Goal: Task Accomplishment & Management: Complete application form

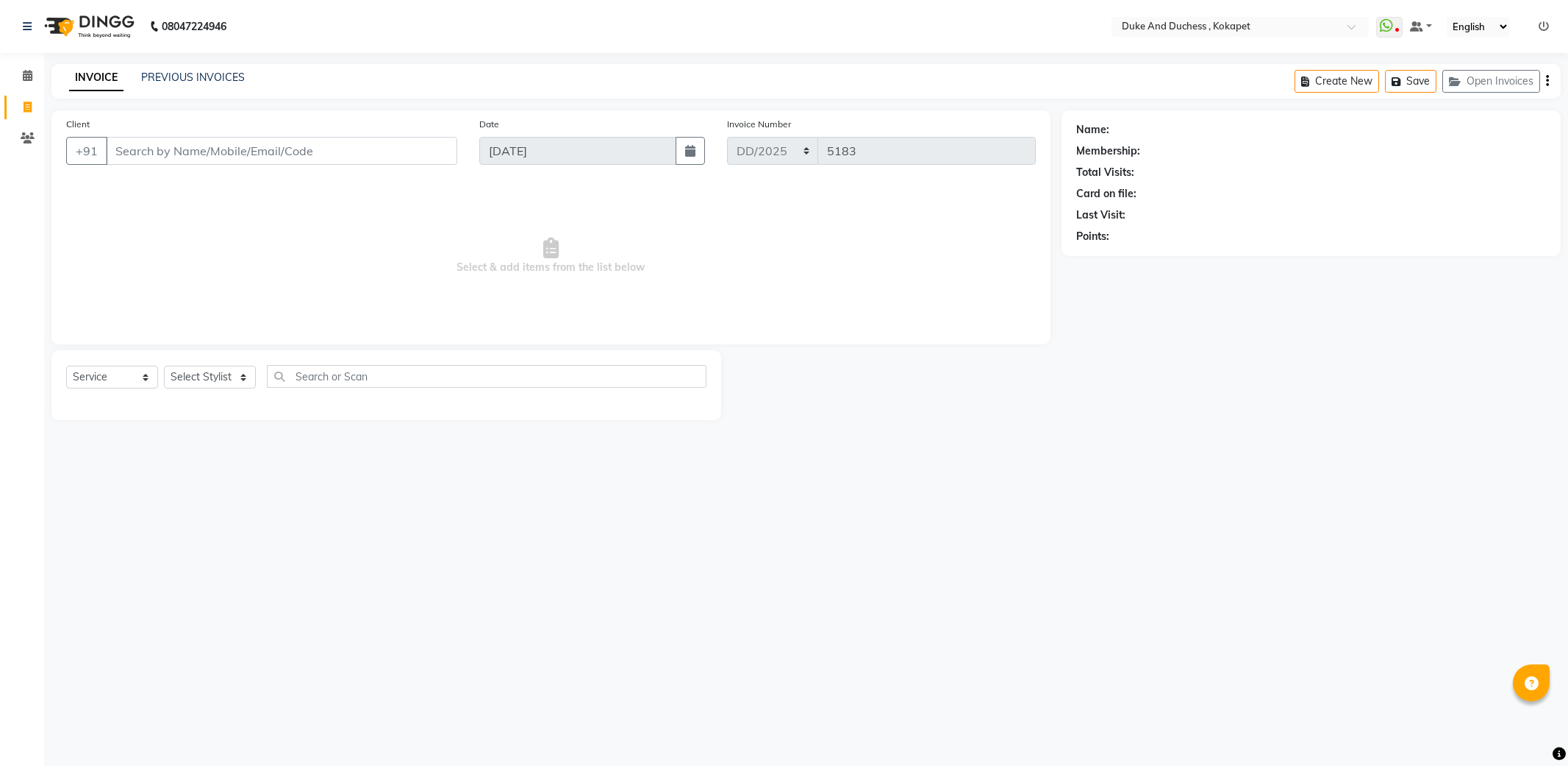
select select "service"
click at [283, 160] on input "Client" at bounding box center [281, 150] width 352 height 28
click at [226, 369] on select "Select Stylist Admin [PERSON_NAME] [PERSON_NAME] [PERSON_NAME] [PERSON_NAME] [P…" at bounding box center [210, 377] width 92 height 22
select select "38838"
click at [164, 367] on select "Select Stylist Admin [PERSON_NAME] [PERSON_NAME] [PERSON_NAME] [PERSON_NAME] [P…" at bounding box center [210, 377] width 92 height 22
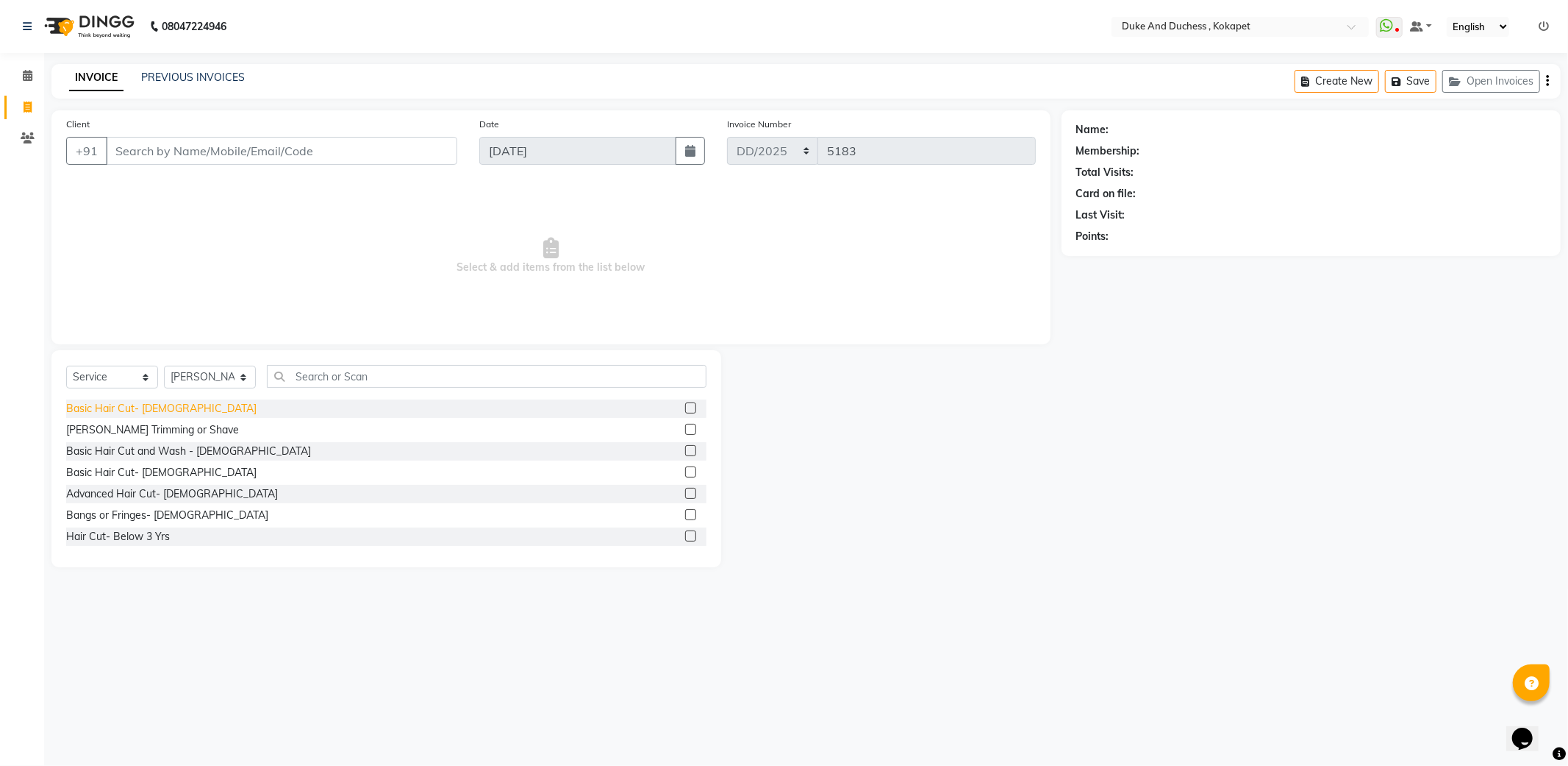
click at [134, 411] on div "Basic Hair Cut- [DEMOGRAPHIC_DATA]" at bounding box center [162, 409] width 190 height 16
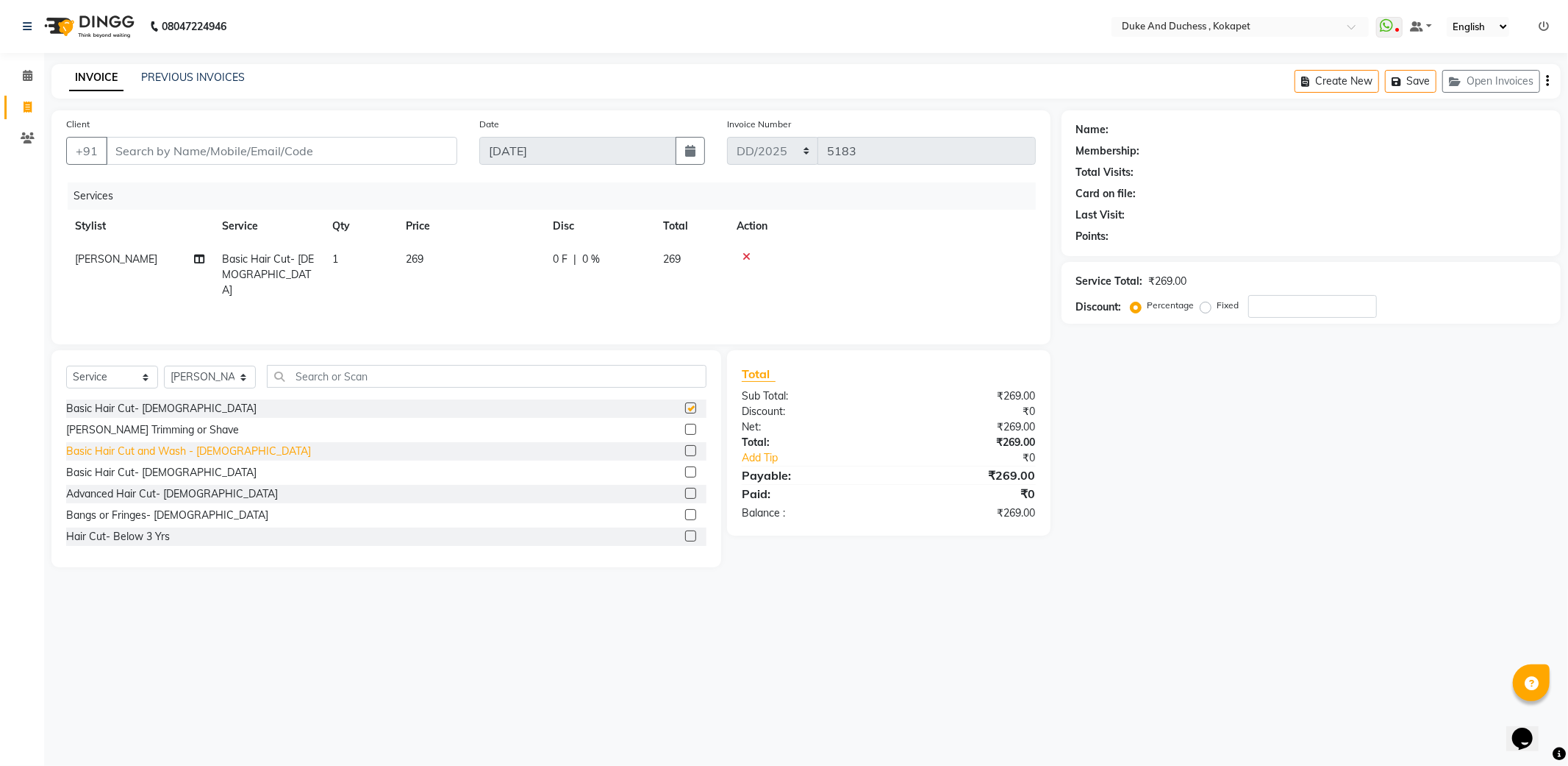
checkbox input "false"
click at [145, 427] on div "[PERSON_NAME] Trimming or Shave" at bounding box center [153, 430] width 173 height 16
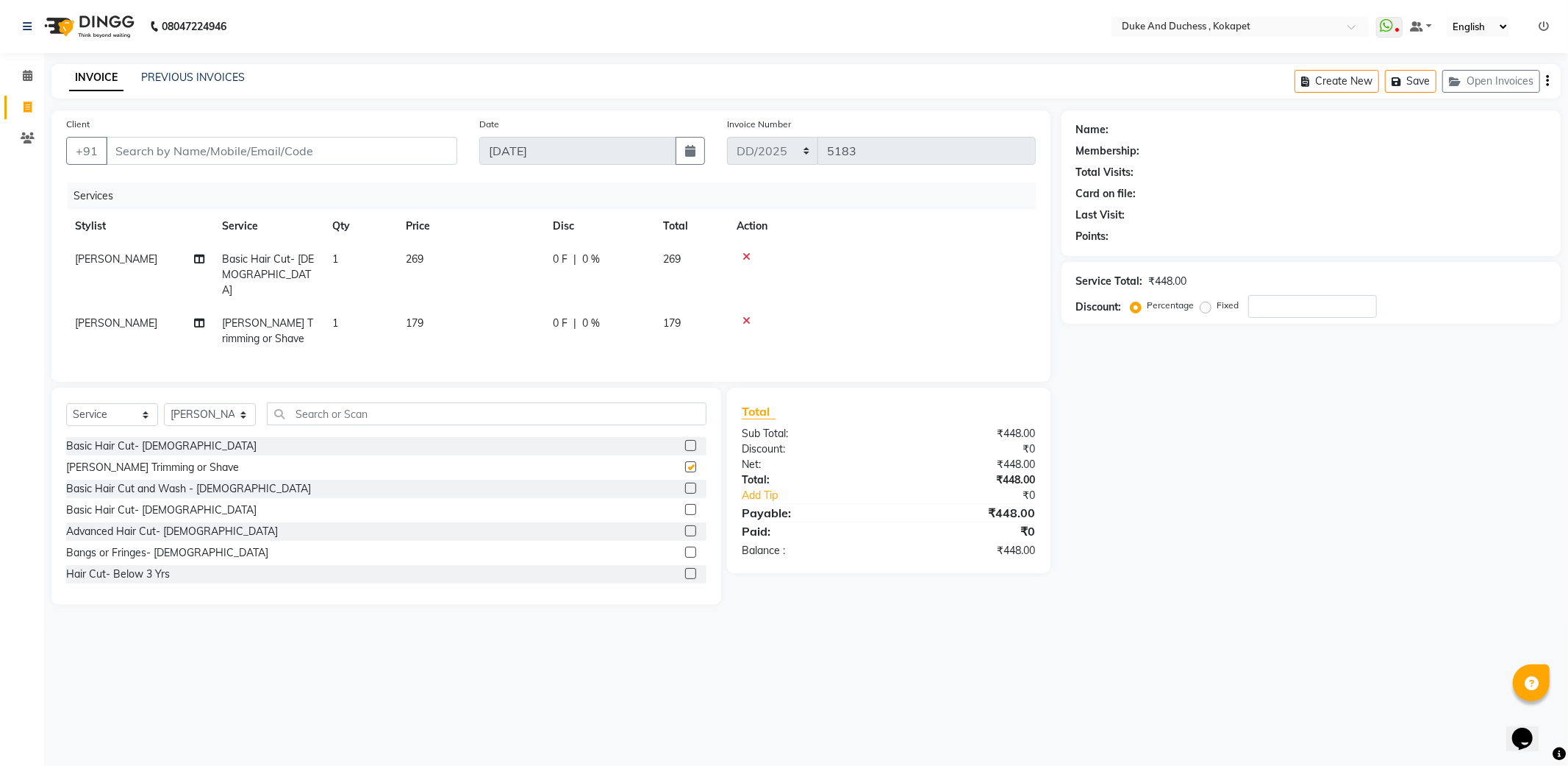
checkbox input "false"
click at [216, 147] on input "Client" at bounding box center [281, 150] width 352 height 28
type input "9"
type input "0"
click at [157, 152] on input "90004933933" at bounding box center [244, 150] width 277 height 28
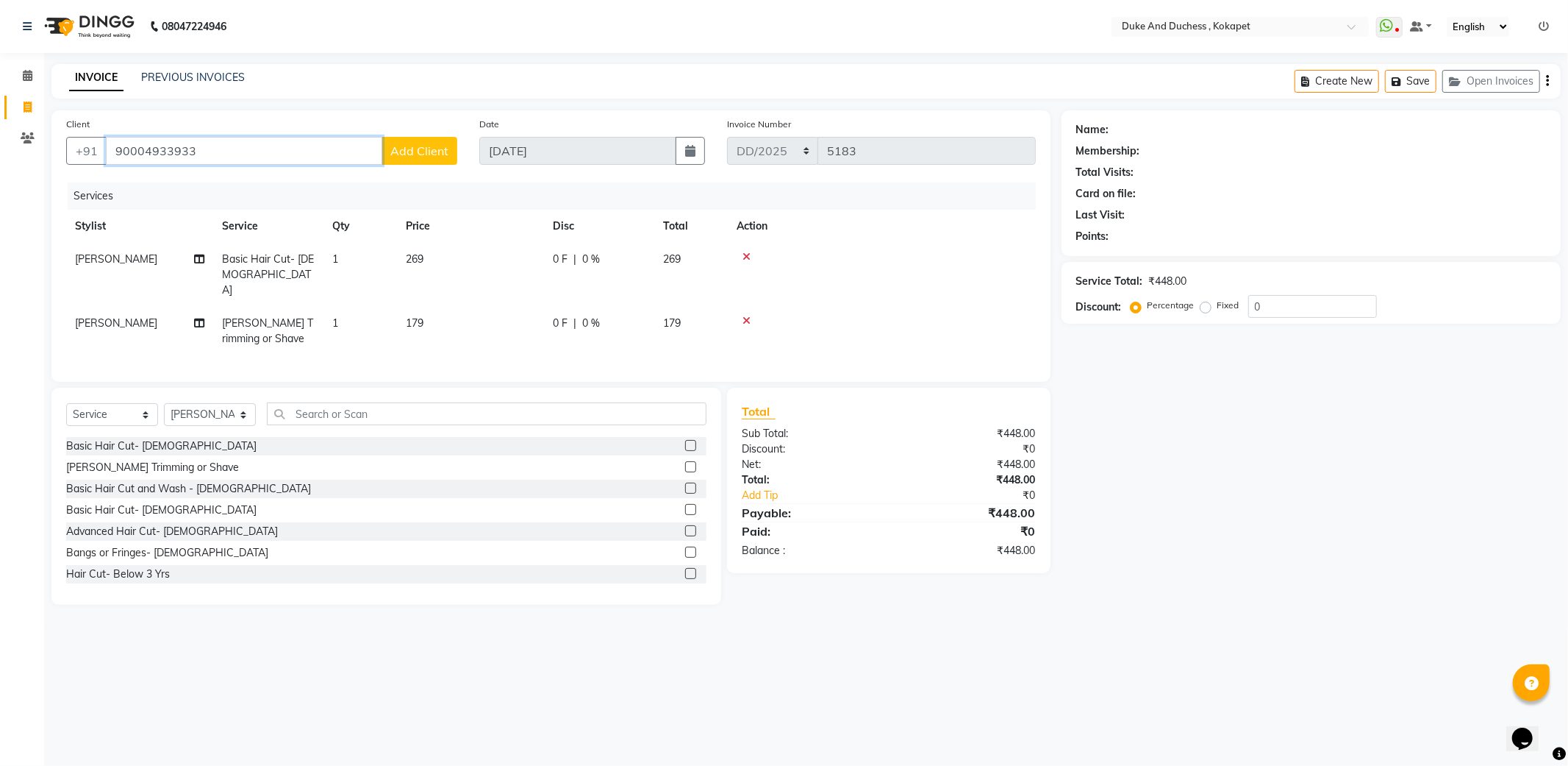
click at [158, 152] on input "90004933933" at bounding box center [244, 150] width 277 height 28
type input "9000433933"
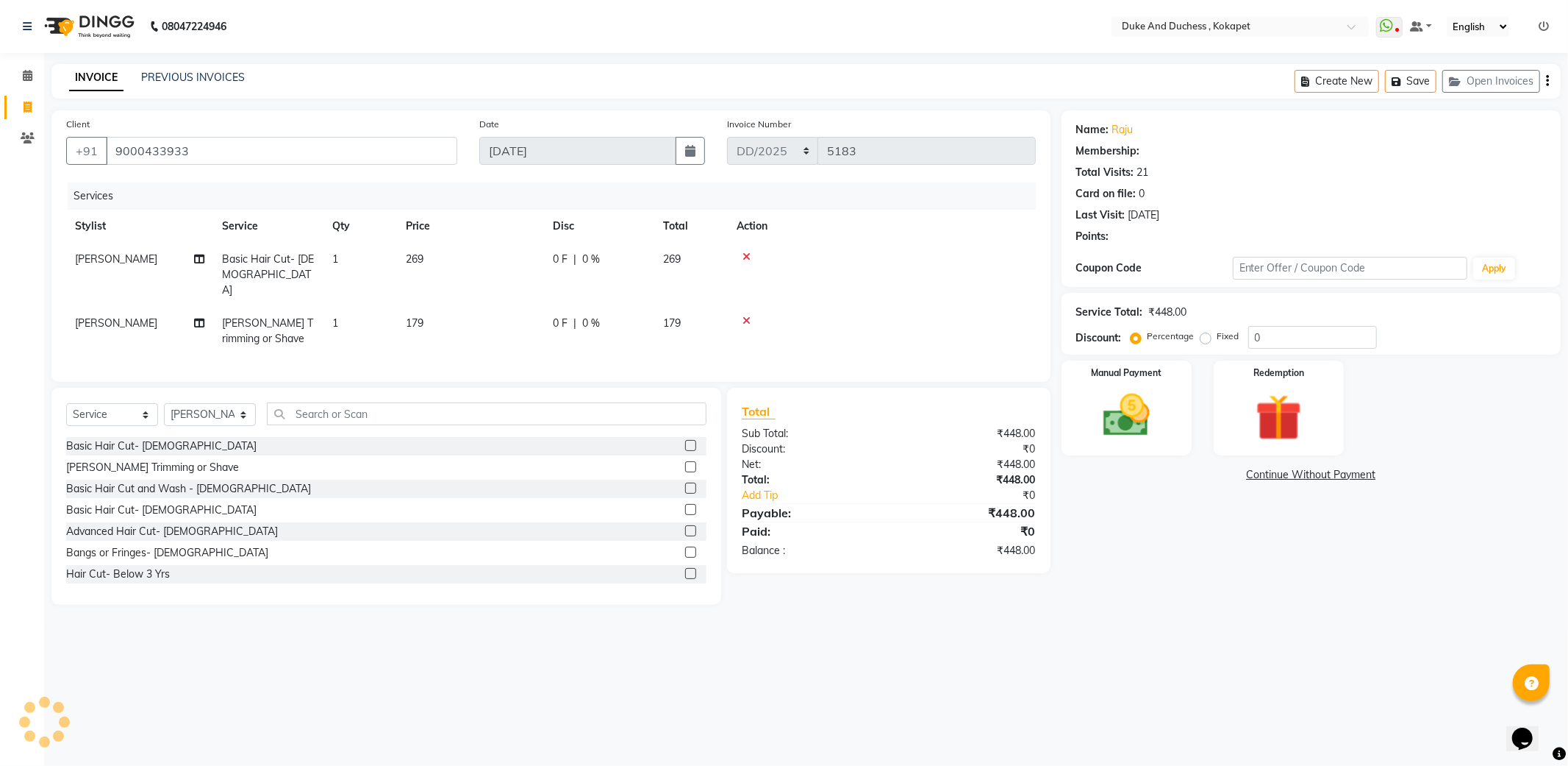
select select "1: Object"
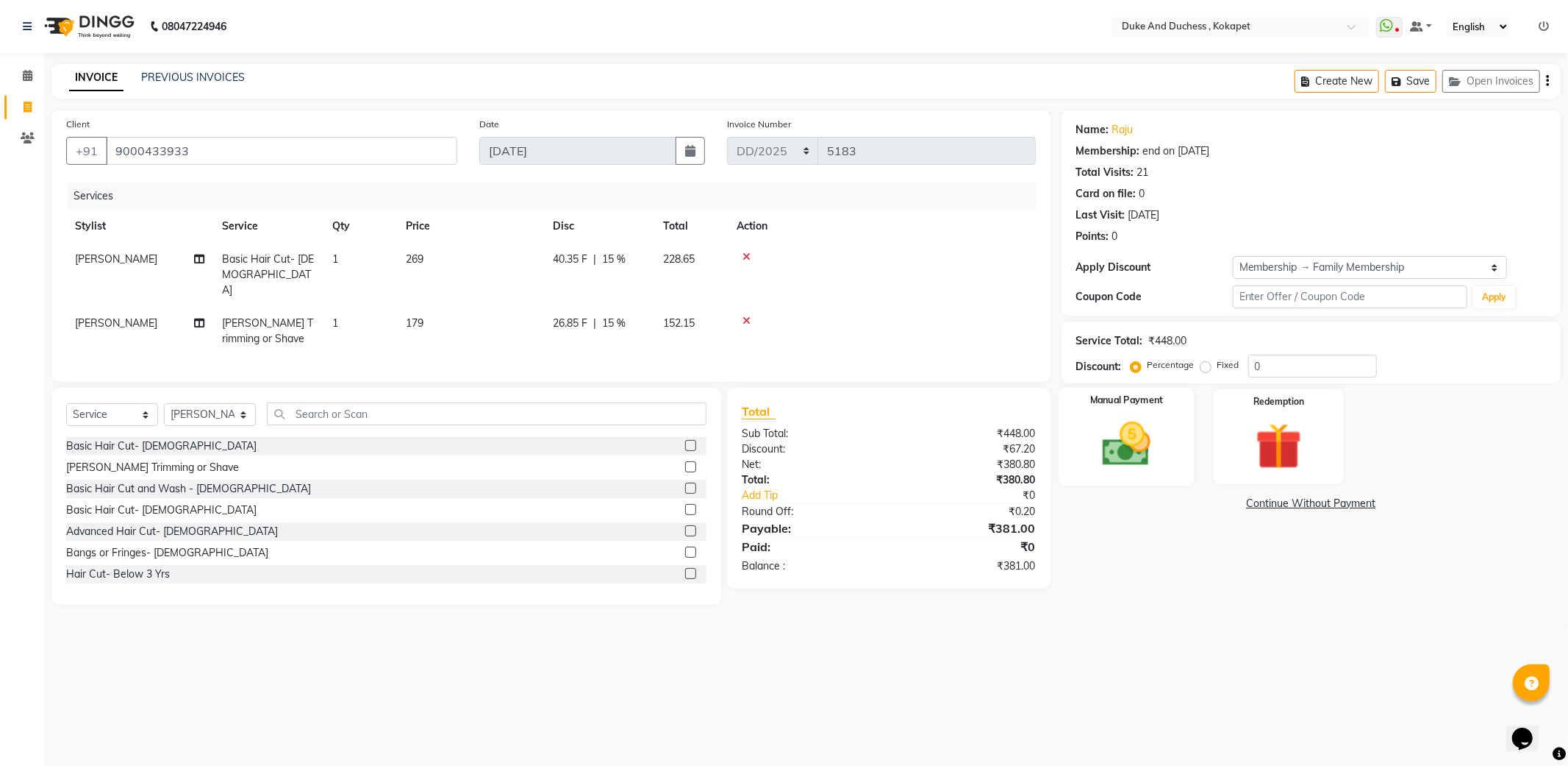
click at [1174, 407] on div "Manual Payment" at bounding box center [1126, 436] width 136 height 99
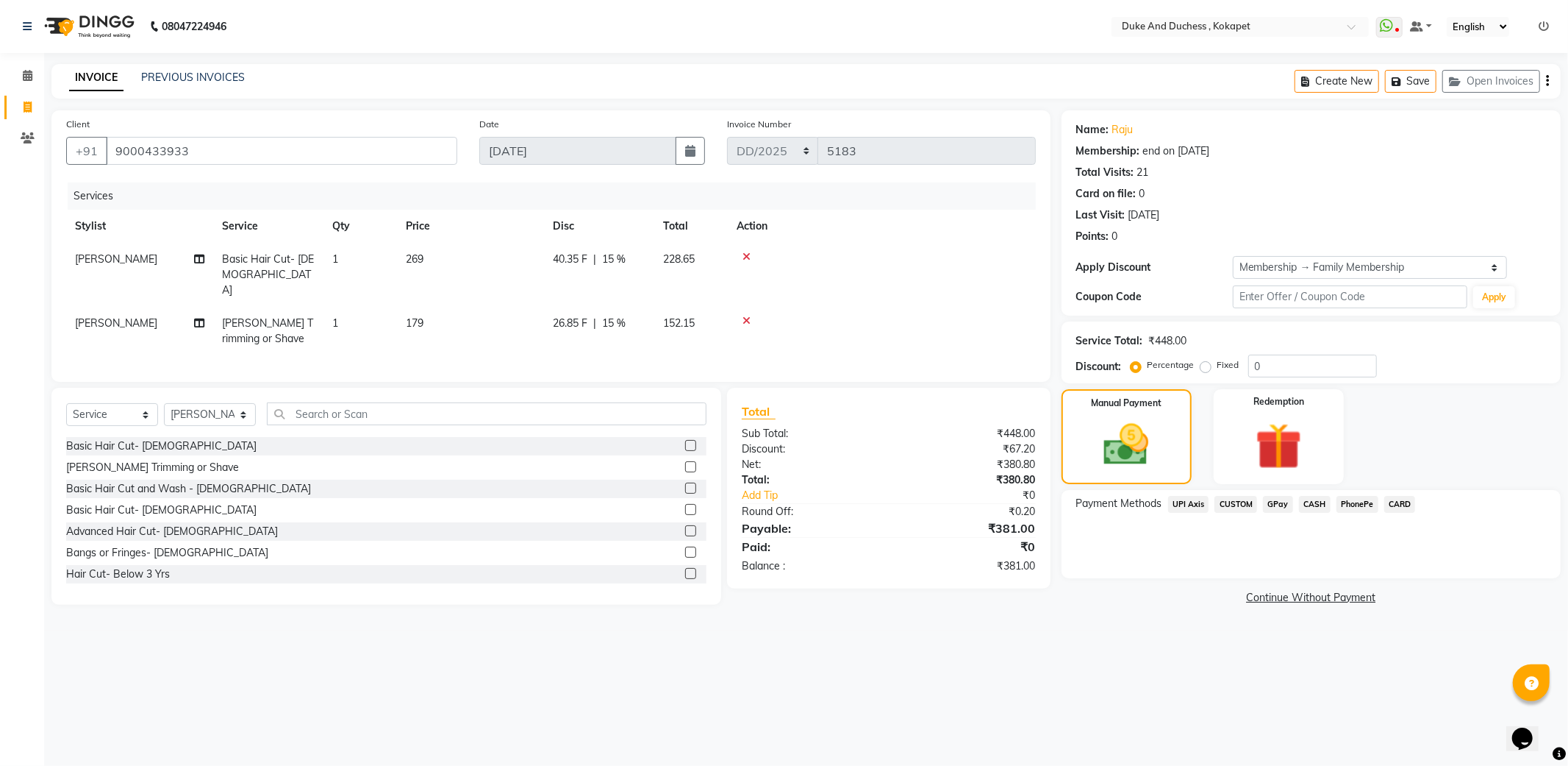
click at [1342, 506] on span "PhonePe" at bounding box center [1357, 504] width 41 height 17
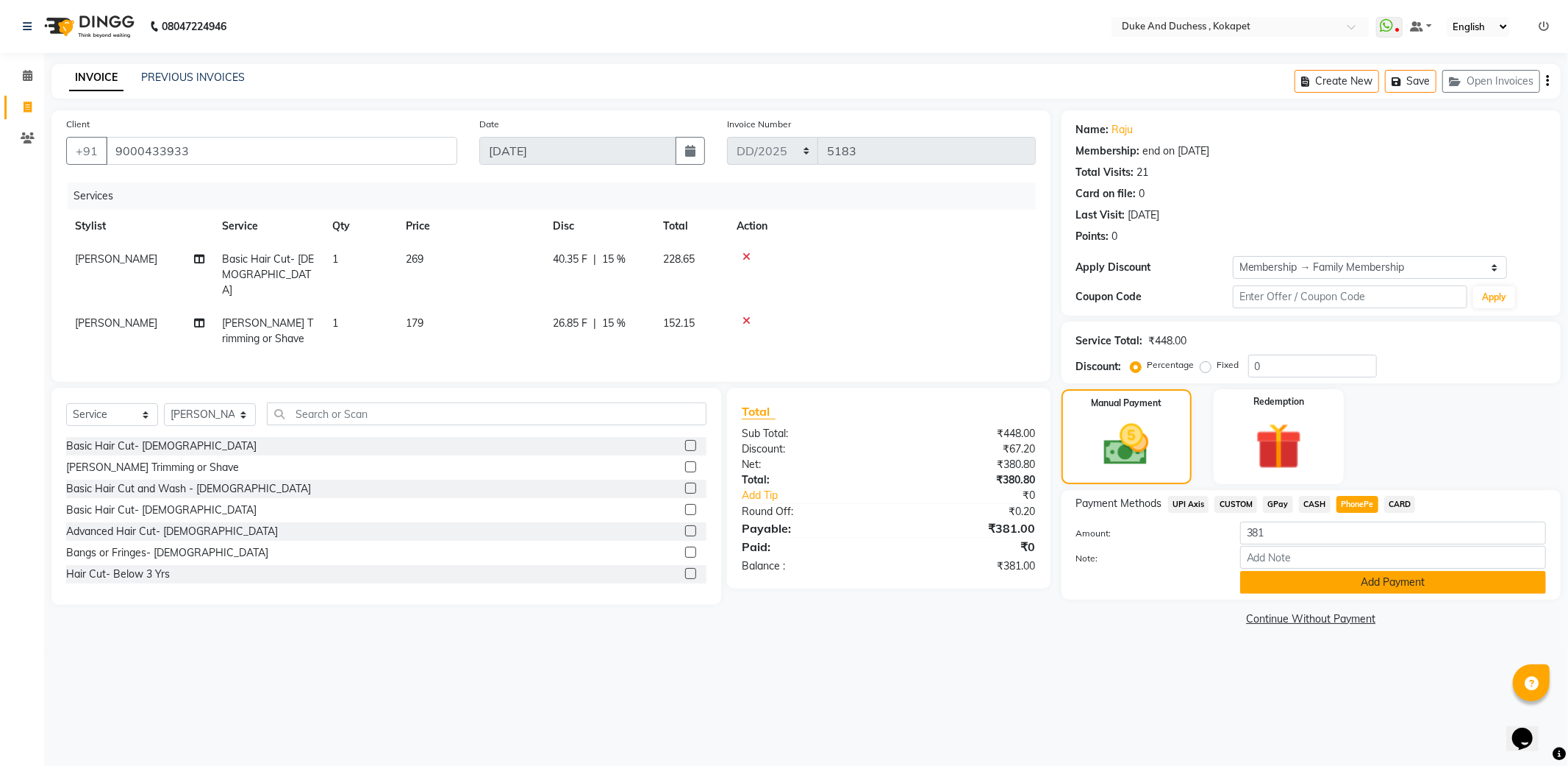
click at [1341, 581] on button "Add Payment" at bounding box center [1393, 582] width 306 height 22
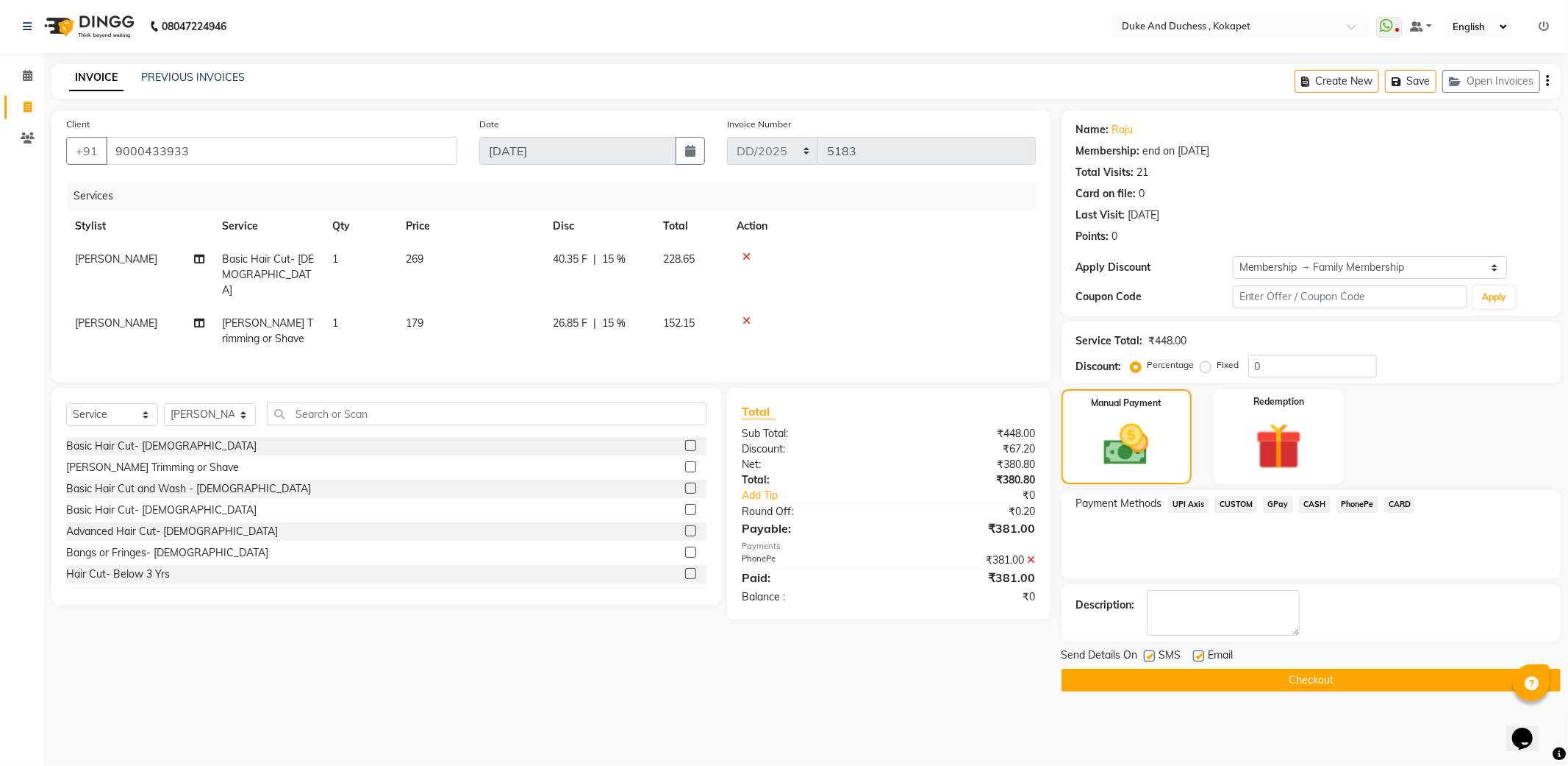
click at [1297, 679] on button "Checkout" at bounding box center [1311, 680] width 500 height 22
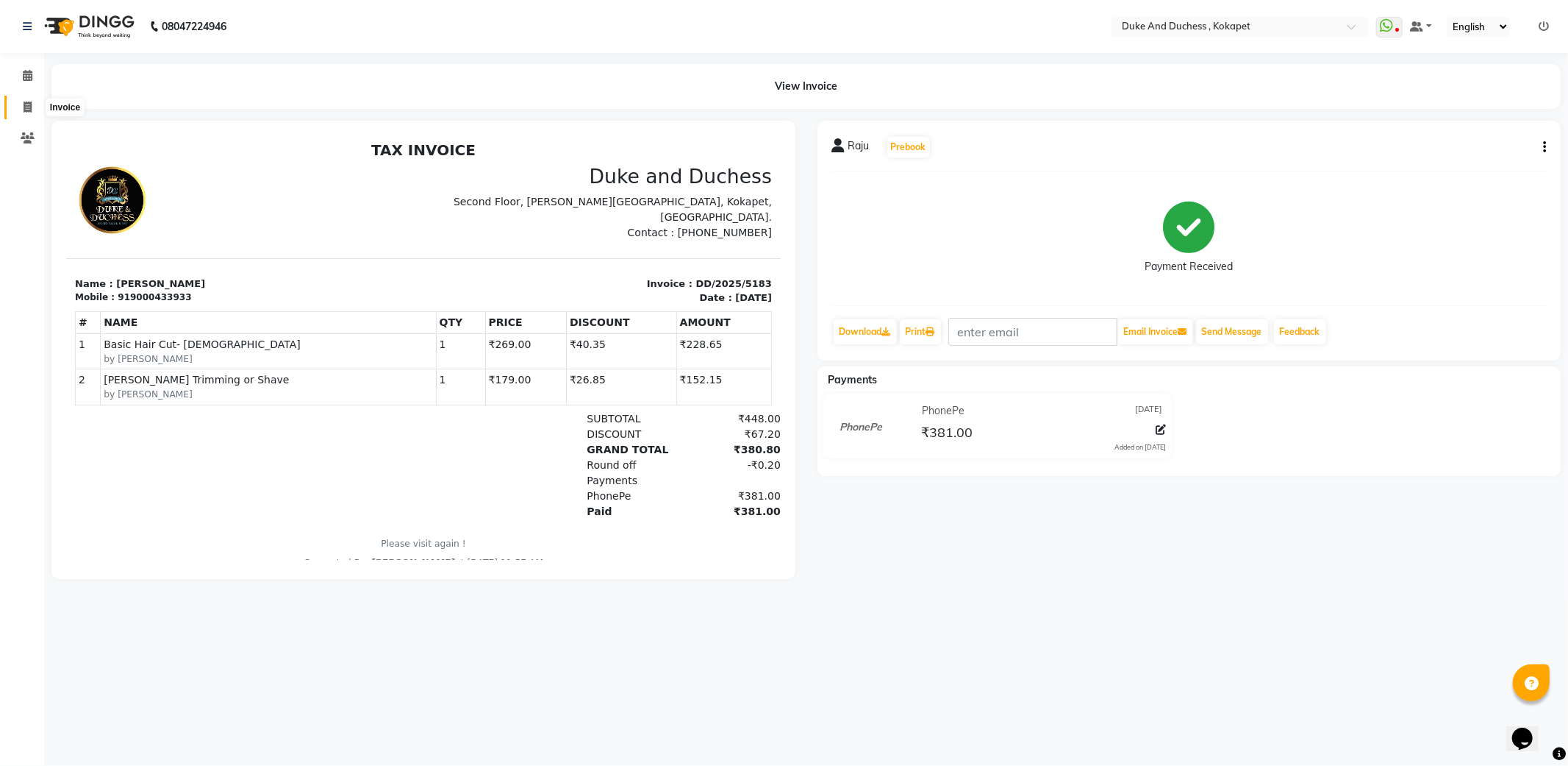
click at [19, 100] on span at bounding box center [28, 108] width 26 height 17
select select "service"
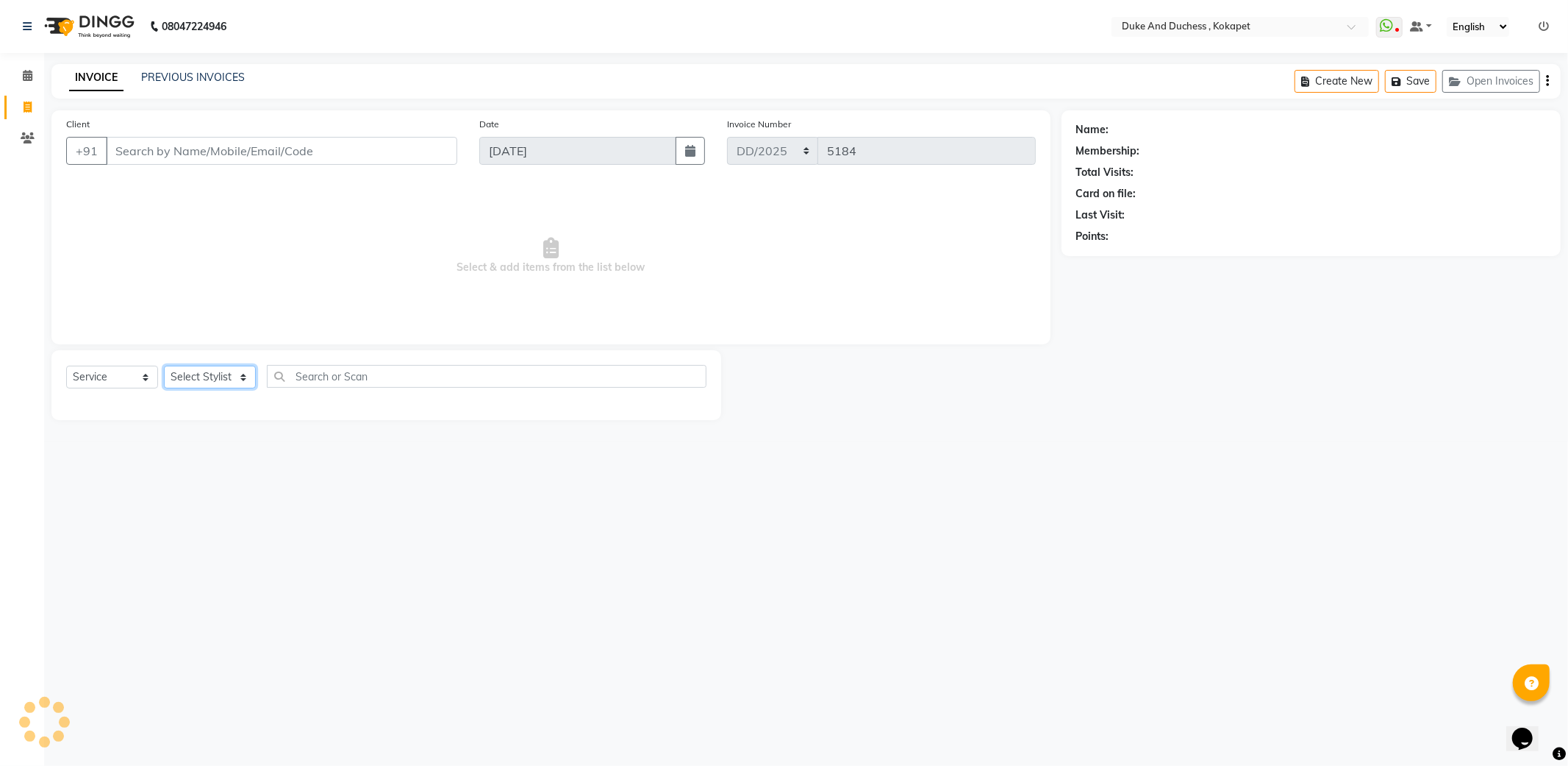
click at [182, 375] on select "Select Stylist Admin [PERSON_NAME] [PERSON_NAME] [PERSON_NAME] [PERSON_NAME] [P…" at bounding box center [210, 377] width 92 height 22
select select "70364"
click at [164, 367] on select "Select Stylist Admin [PERSON_NAME] [PERSON_NAME] [PERSON_NAME] [PERSON_NAME] [P…" at bounding box center [210, 377] width 92 height 22
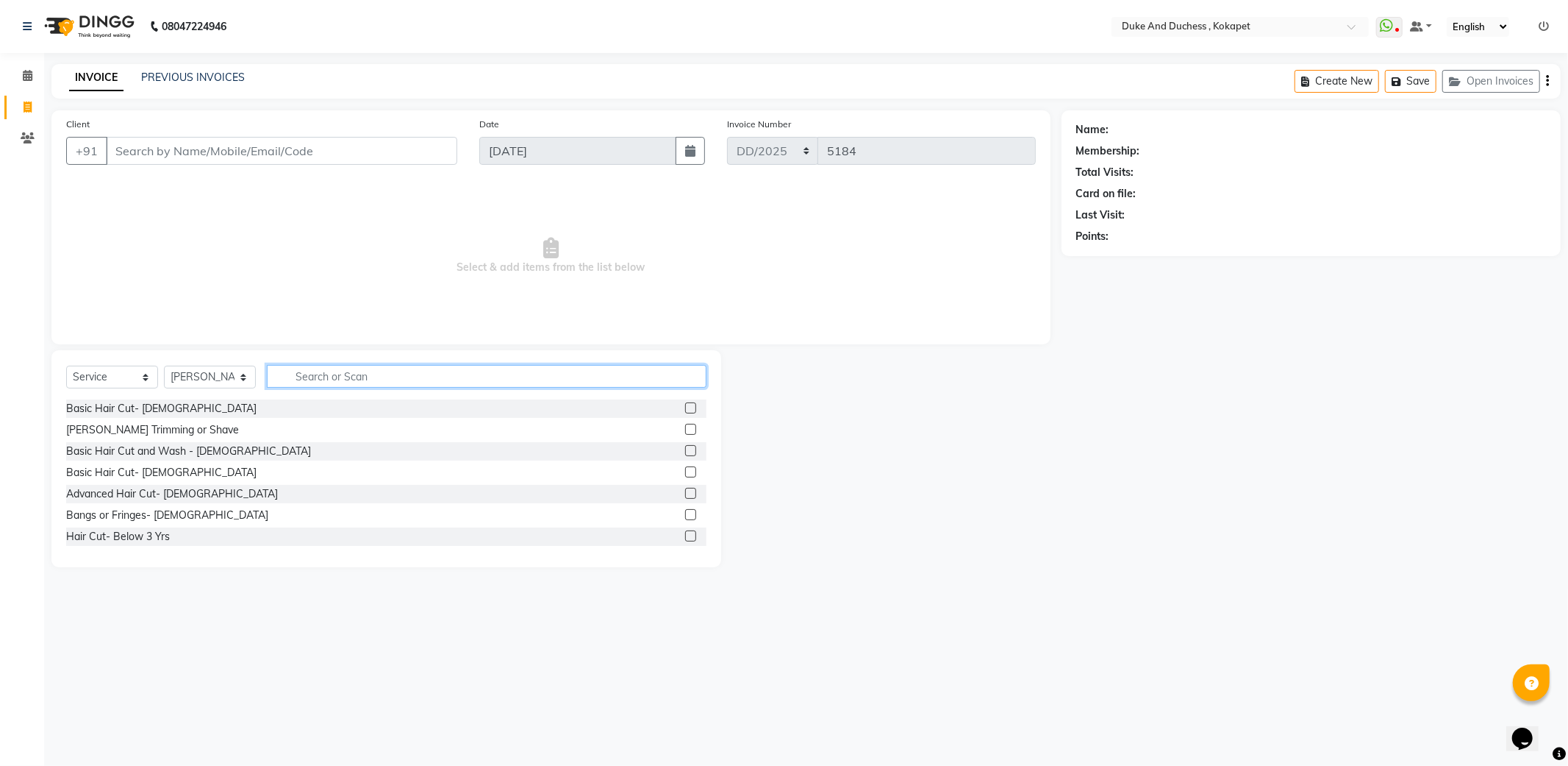
click at [308, 371] on input "text" at bounding box center [487, 376] width 440 height 22
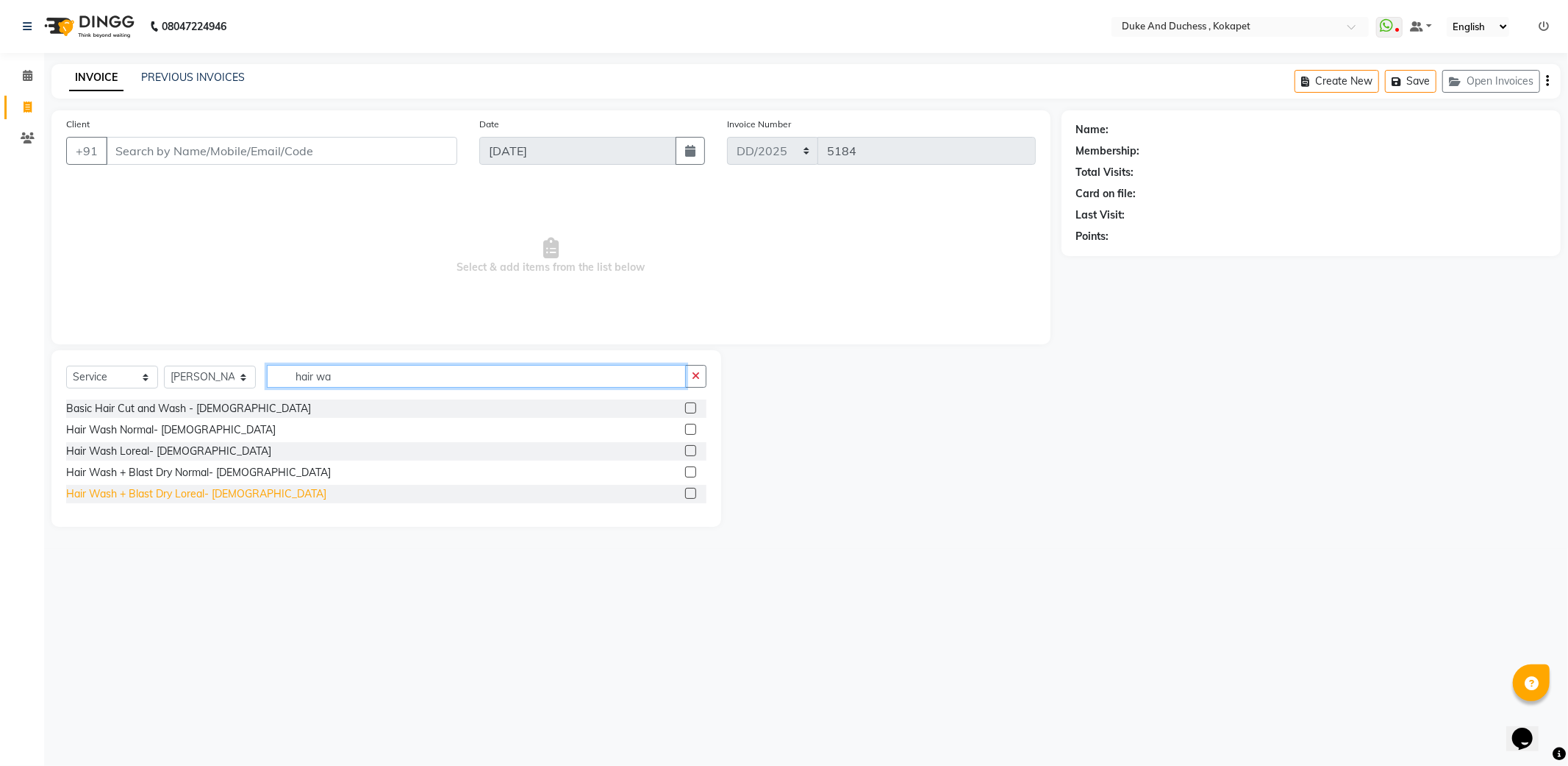
type input "hair wa"
click at [224, 494] on div "Hair Wash + Blast Dry Loreal- [DEMOGRAPHIC_DATA]" at bounding box center [196, 494] width 260 height 16
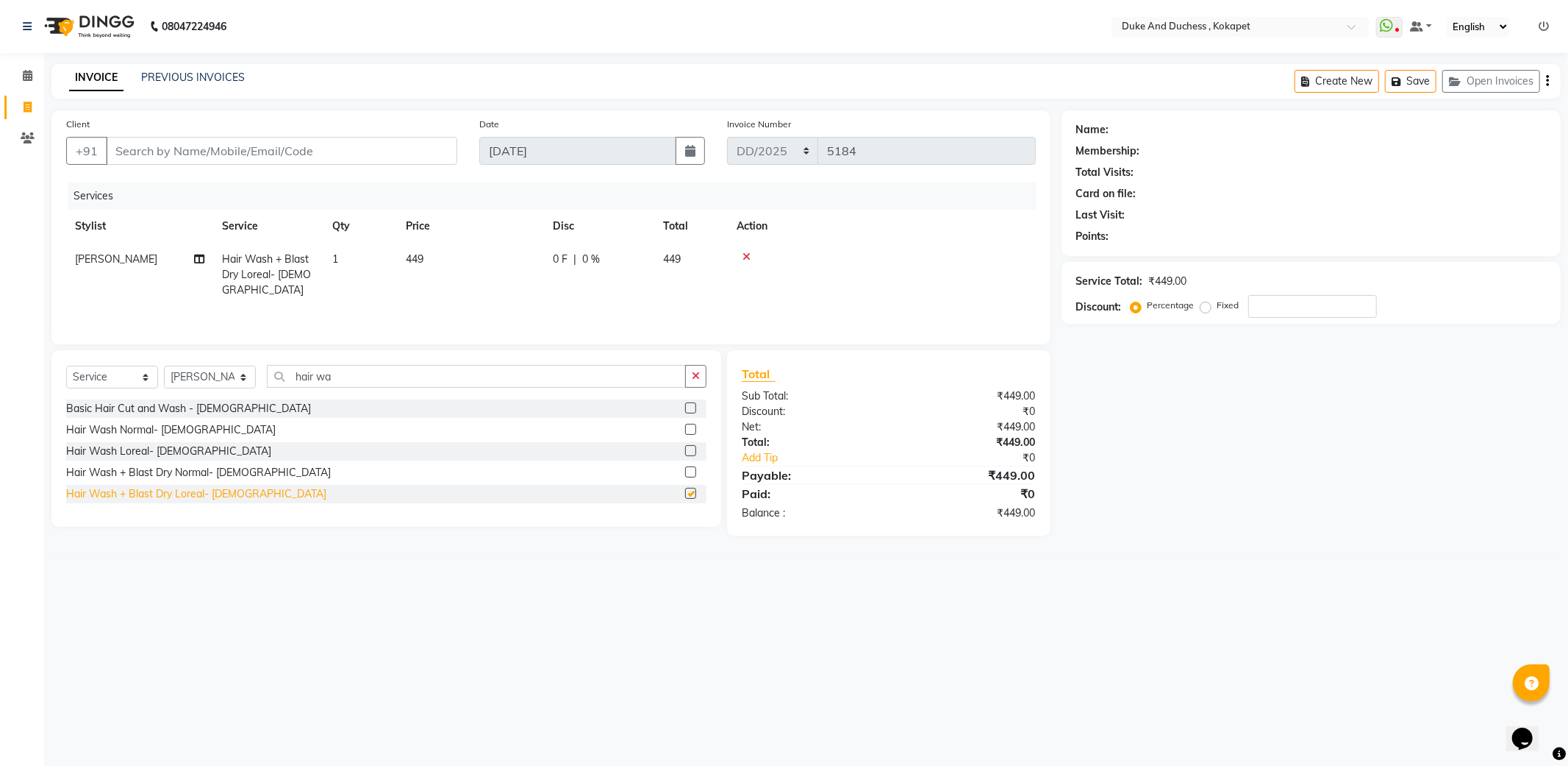
checkbox input "false"
click at [288, 145] on input "Client" at bounding box center [281, 150] width 352 height 28
type input "7"
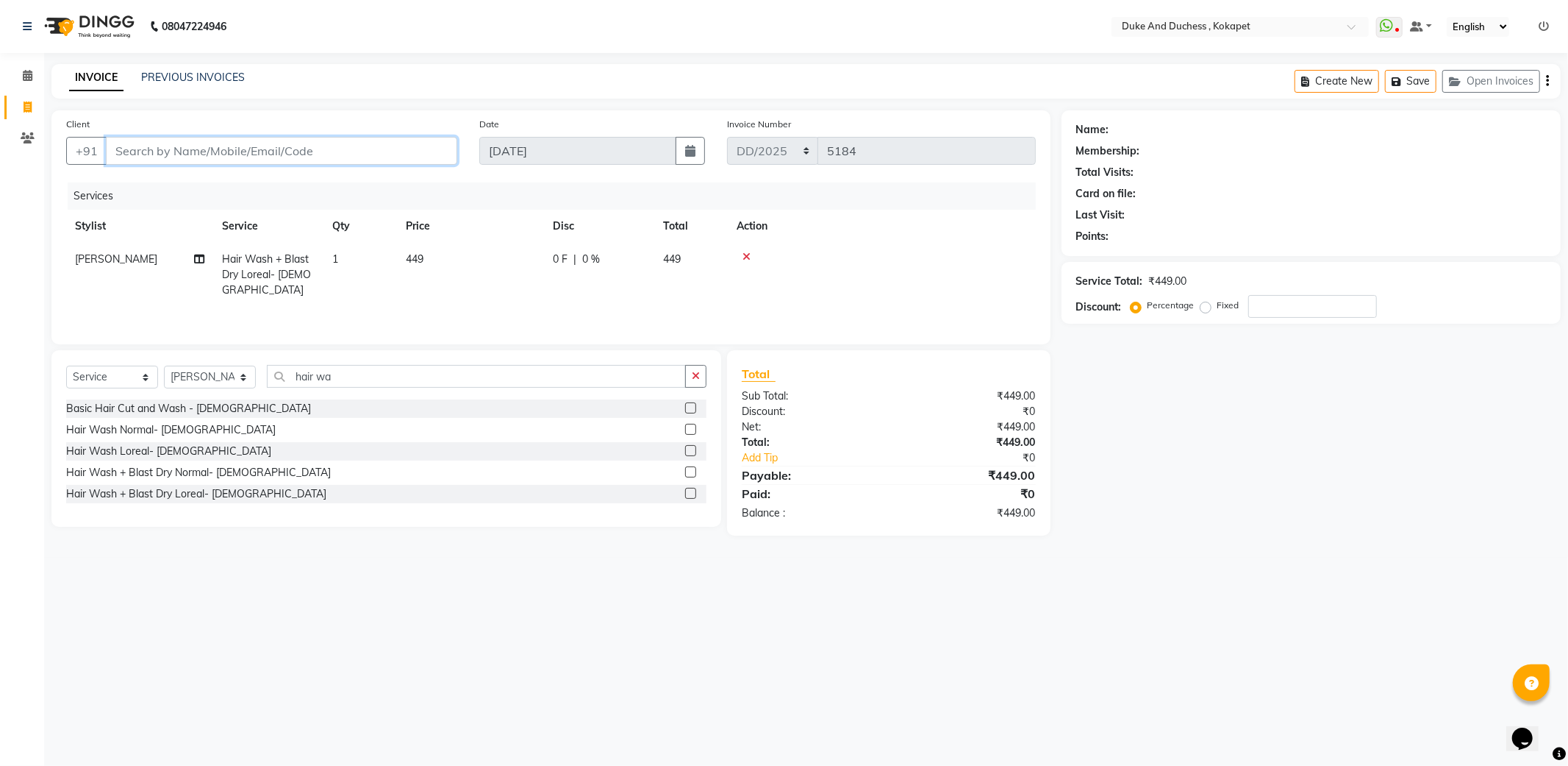
type input "0"
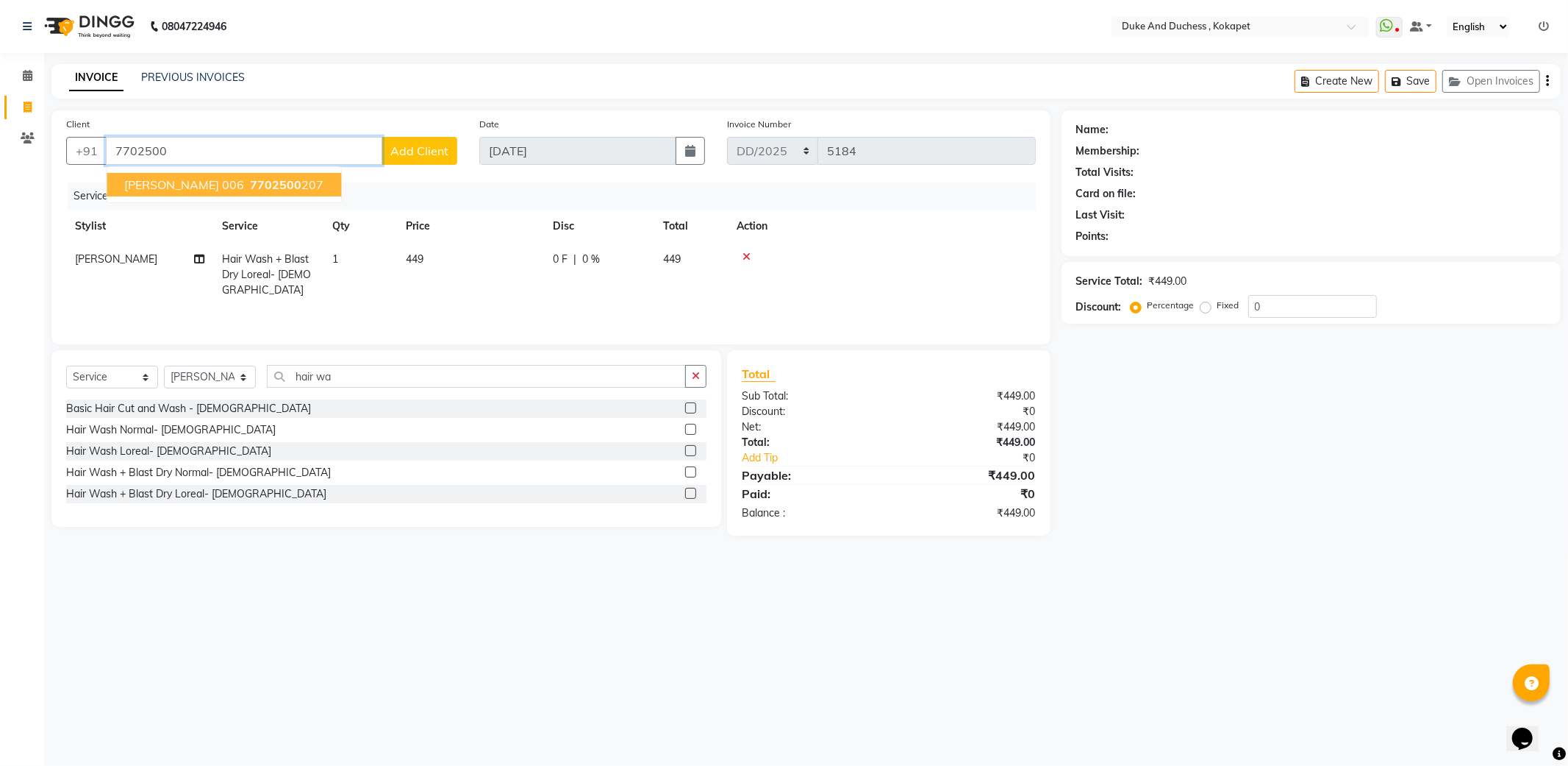
click at [250, 181] on span "7702500" at bounding box center [276, 184] width 52 height 15
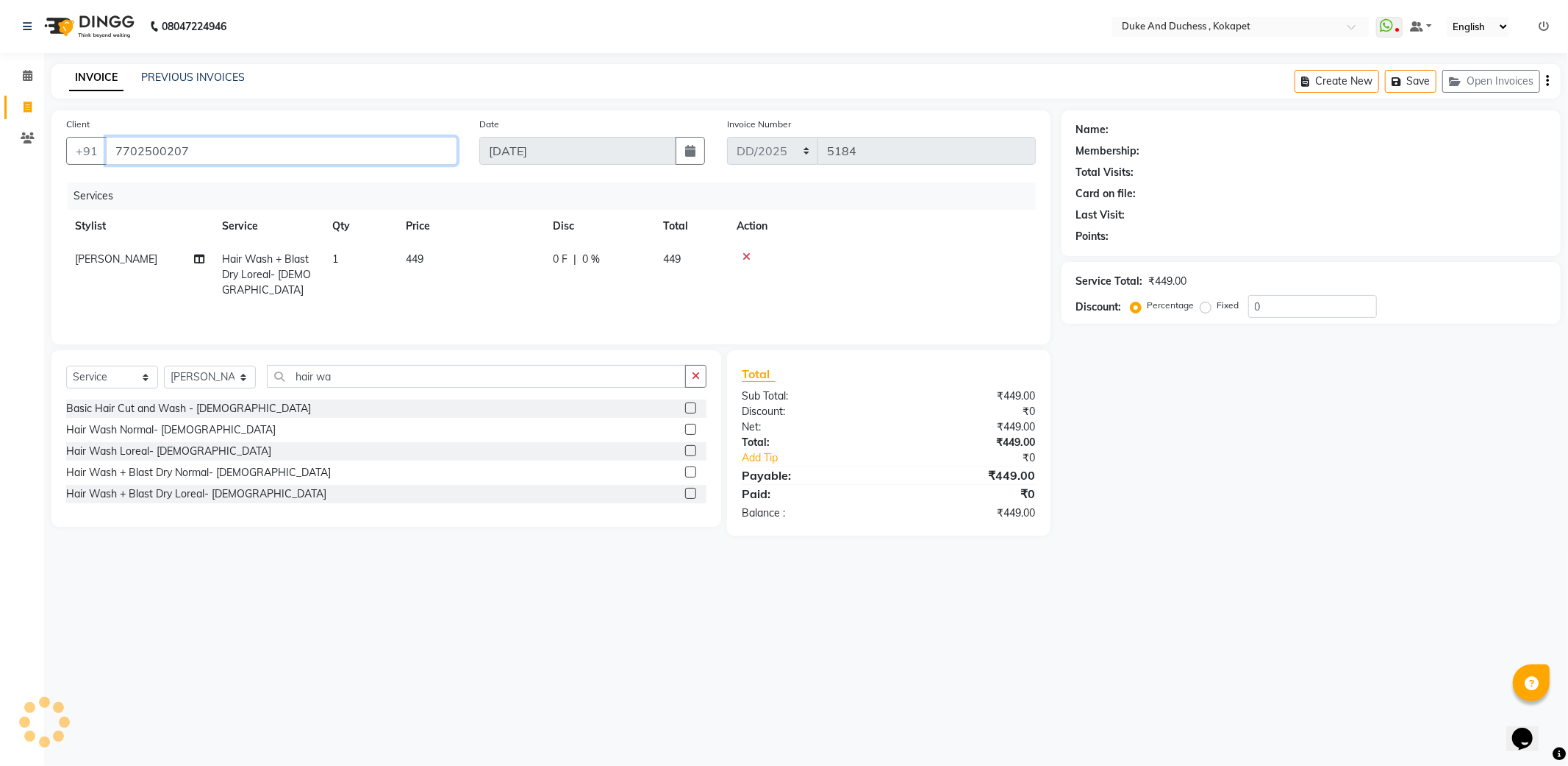
type input "7702500207"
select select "1: Object"
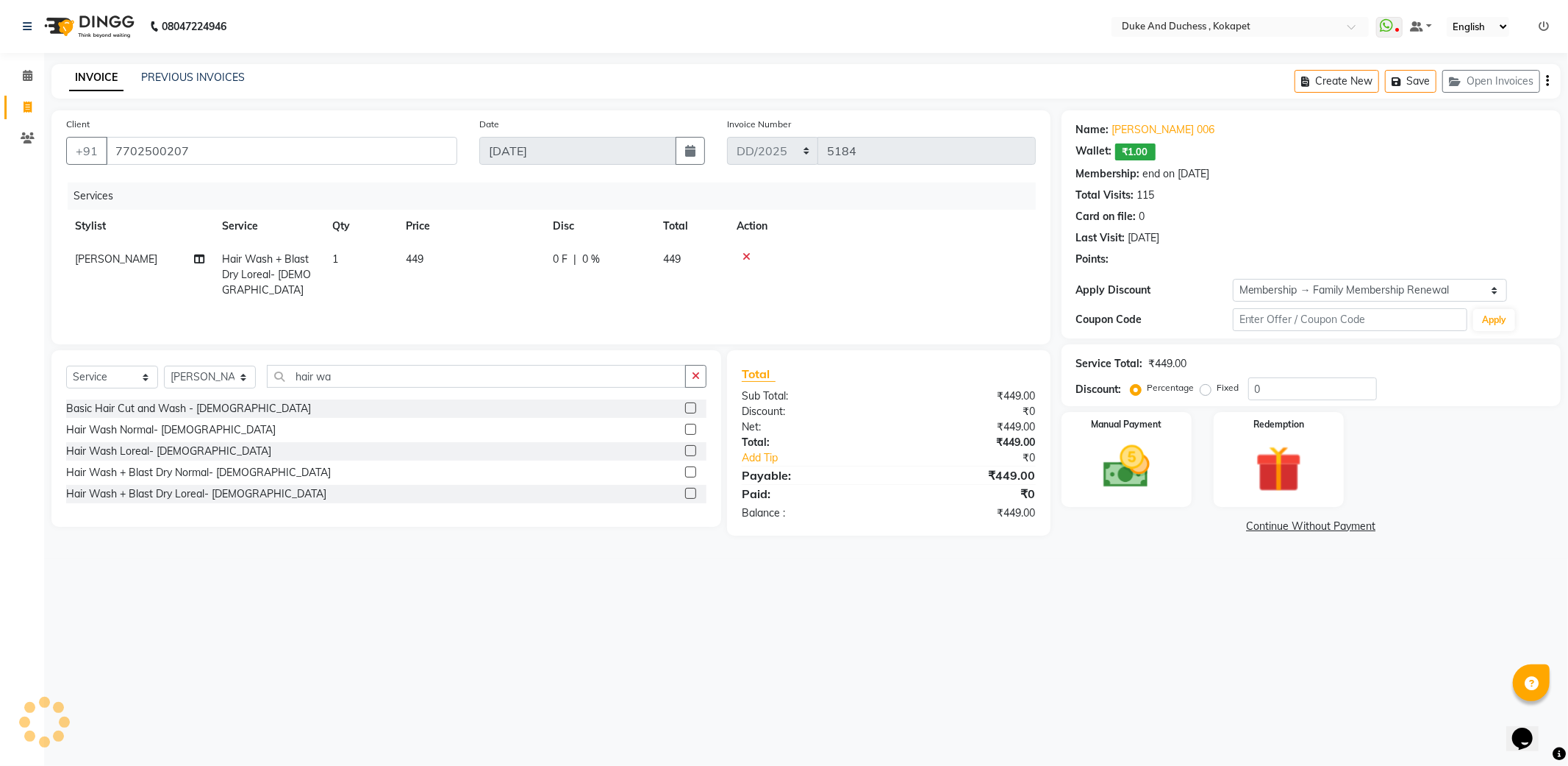
type input "15"
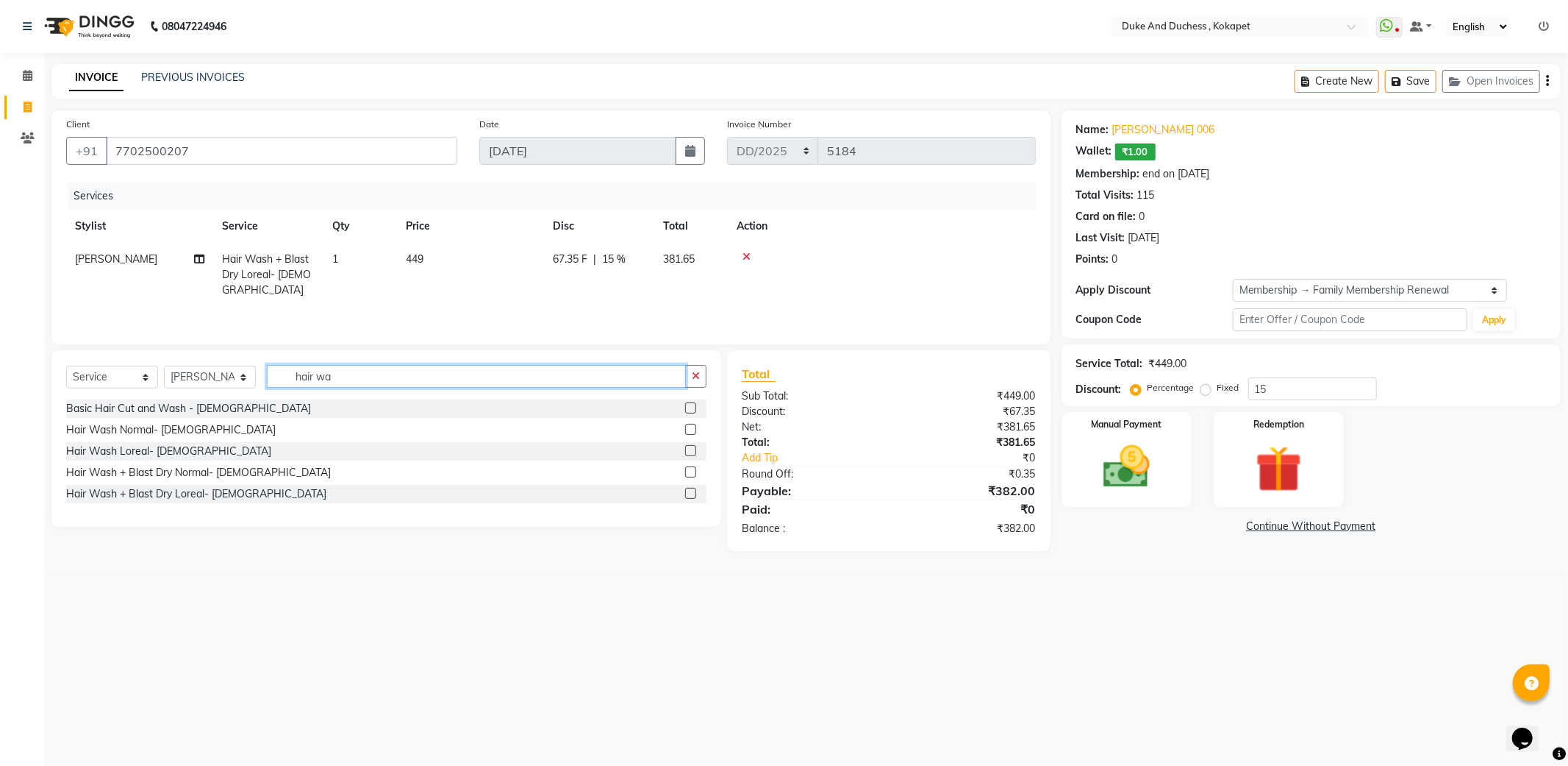
click at [341, 383] on input "hair wa" at bounding box center [476, 376] width 419 height 22
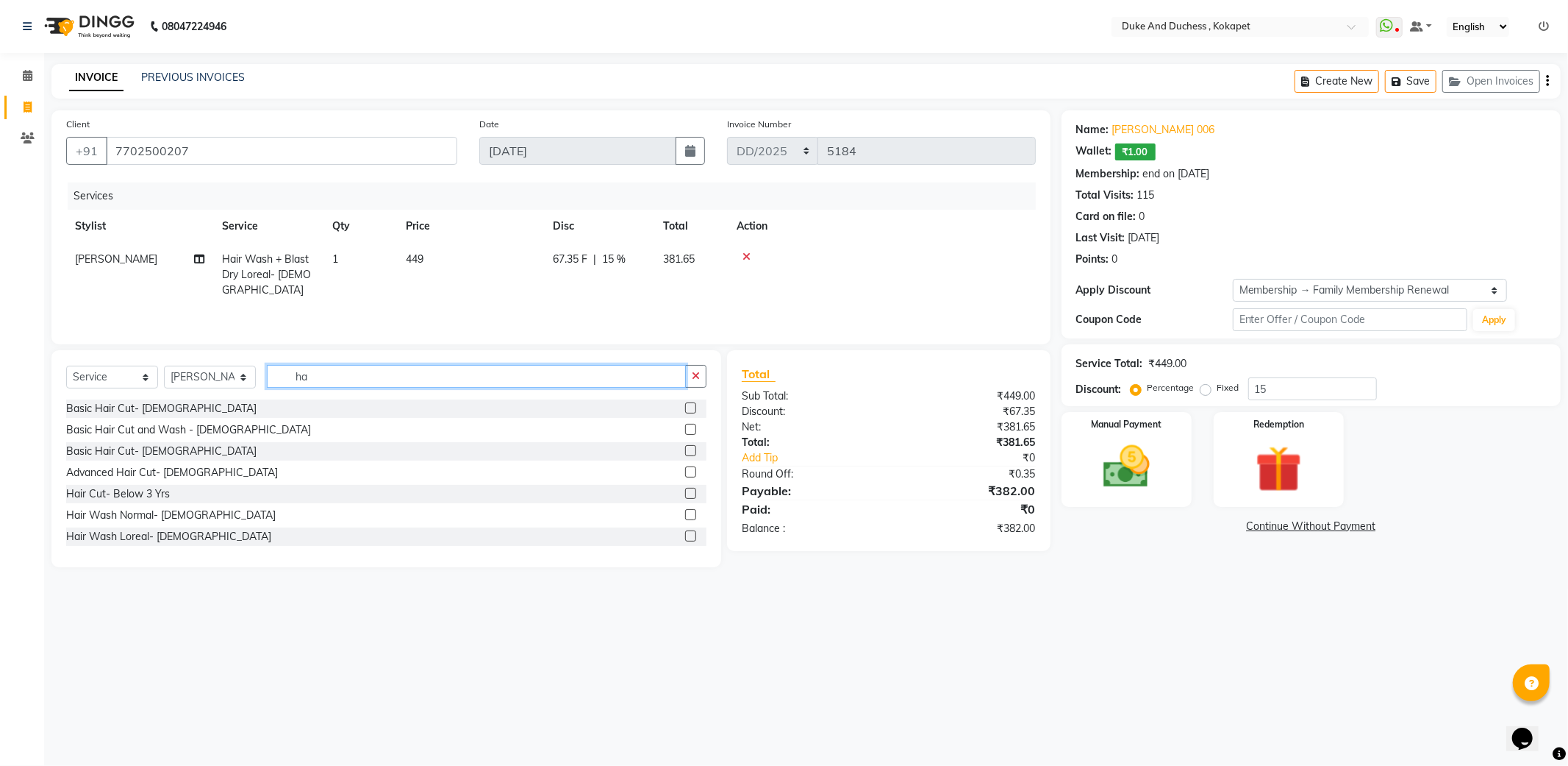
type input "h"
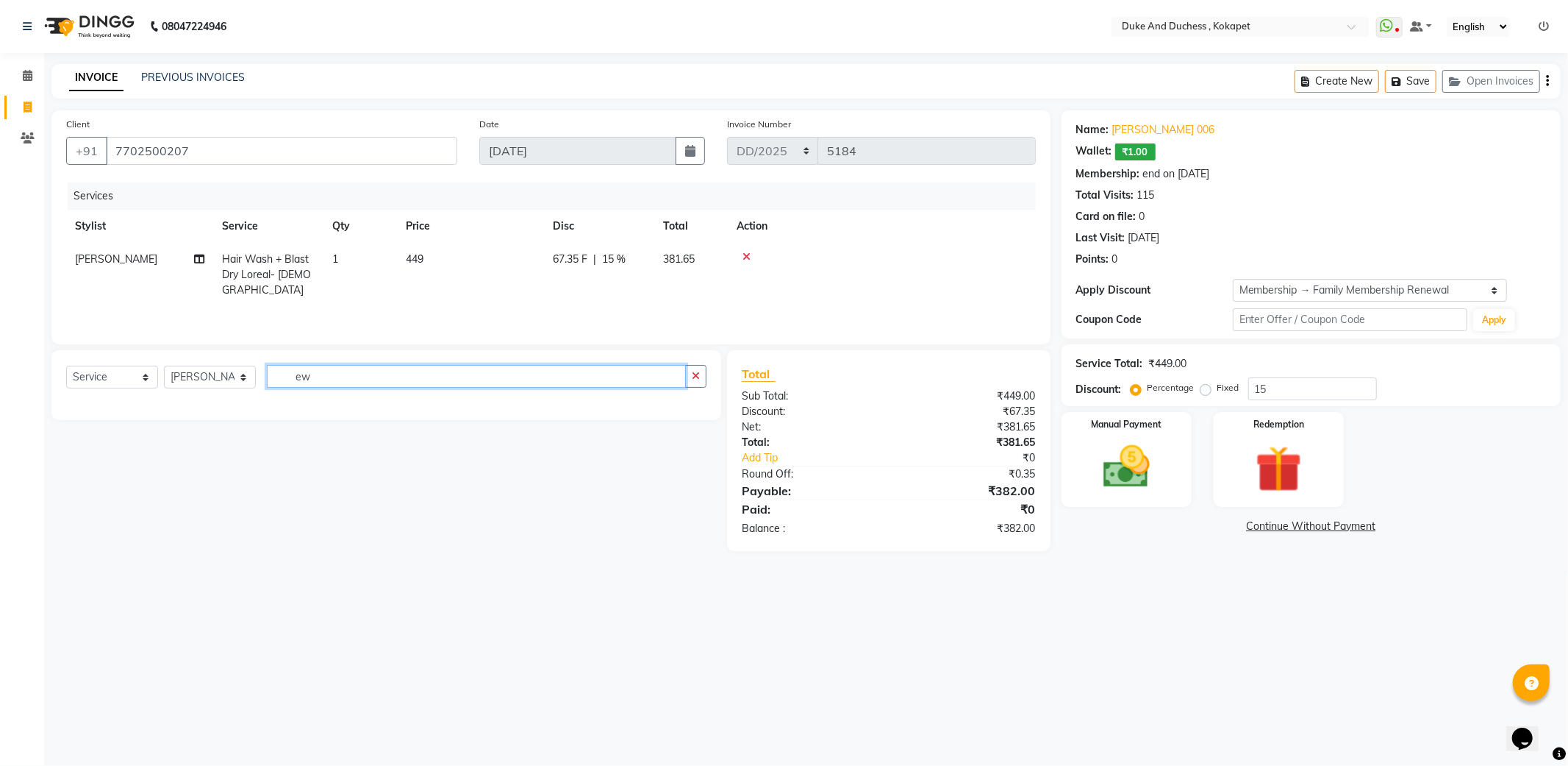
type input "e"
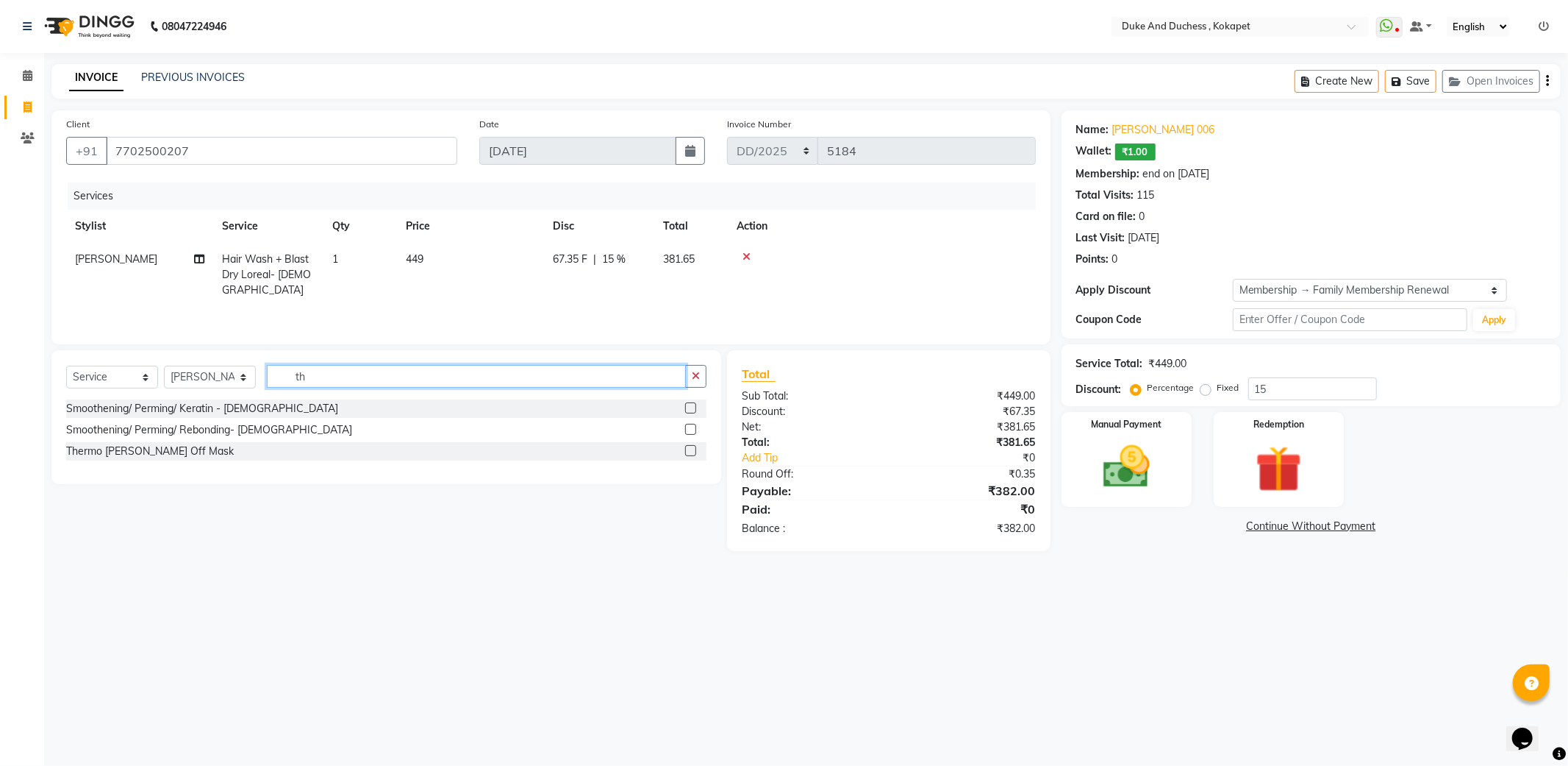
type input "t"
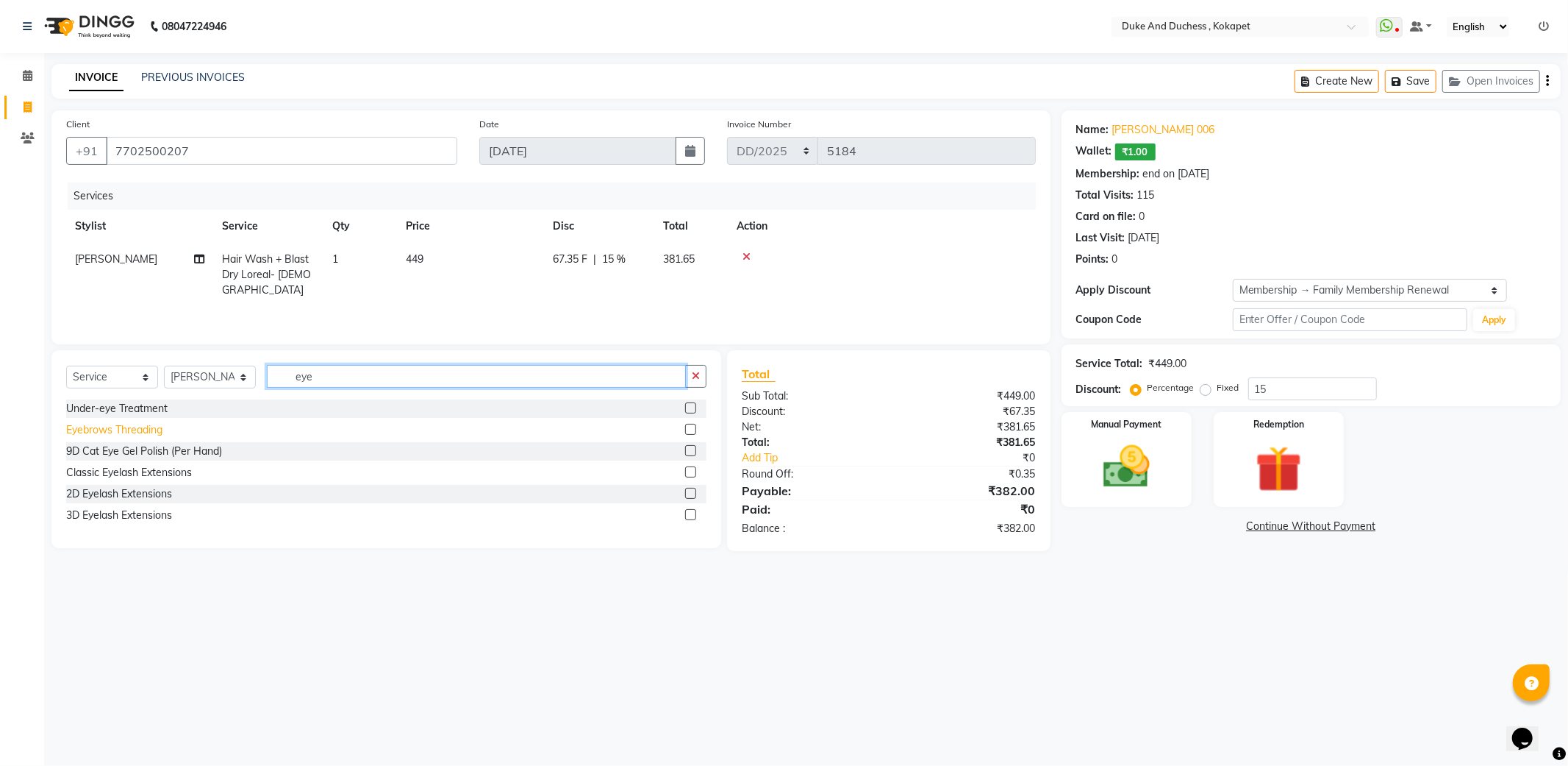
type input "eye"
click at [131, 427] on div "Eyebrows Threading" at bounding box center [114, 430] width 96 height 16
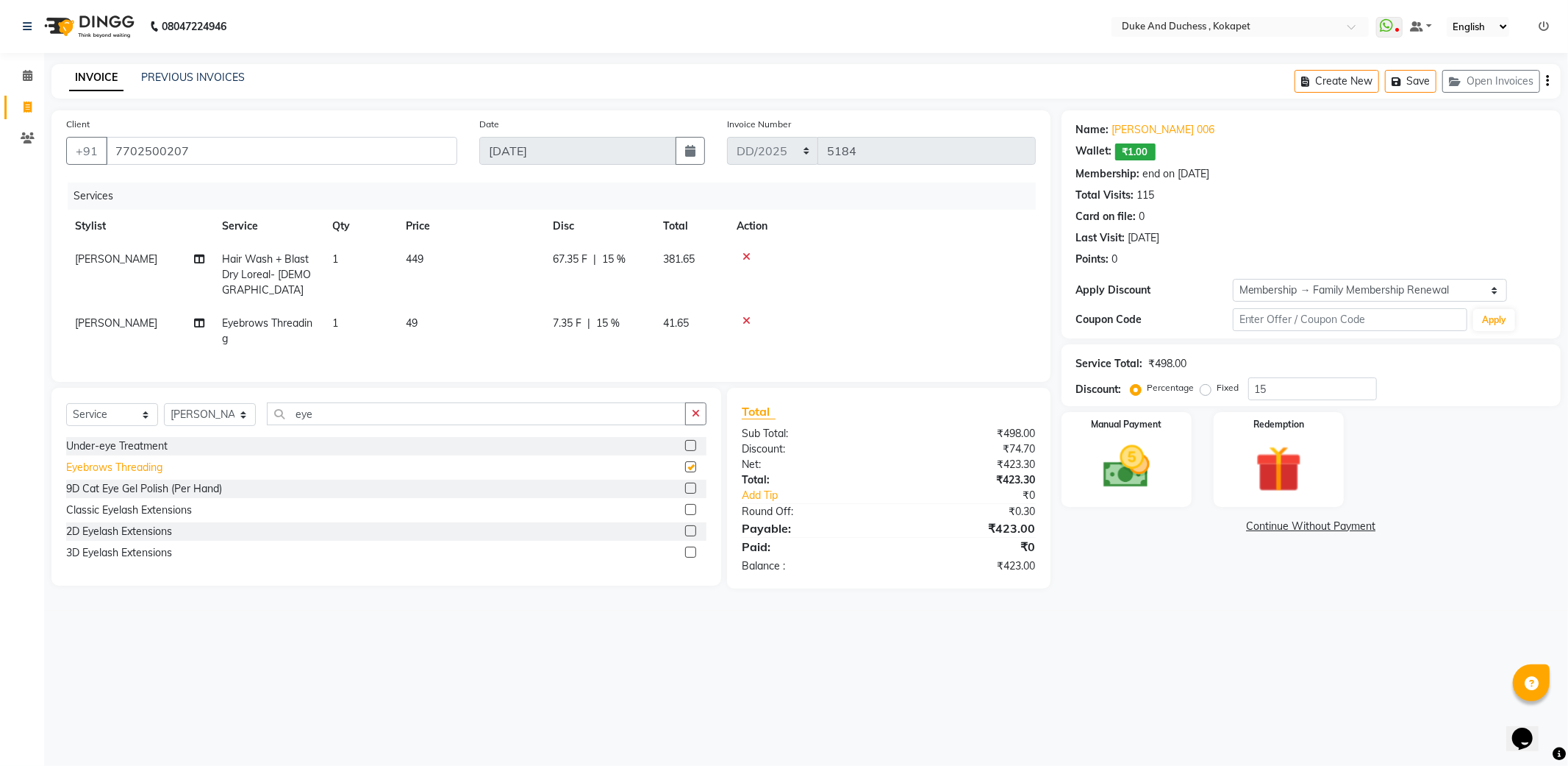
checkbox input "false"
click at [1150, 447] on img at bounding box center [1126, 467] width 79 height 56
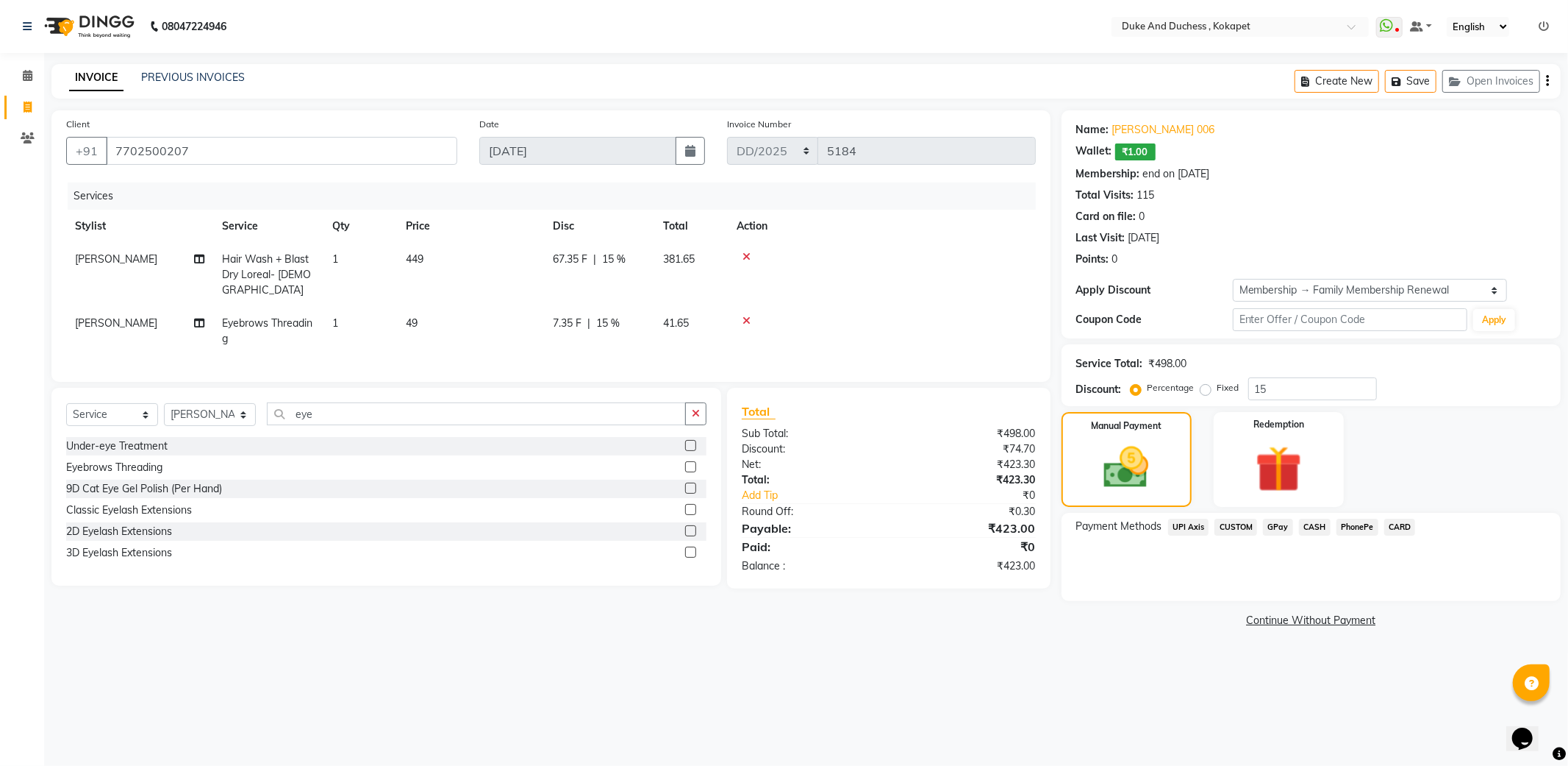
click at [1358, 528] on span "PhonePe" at bounding box center [1357, 527] width 41 height 17
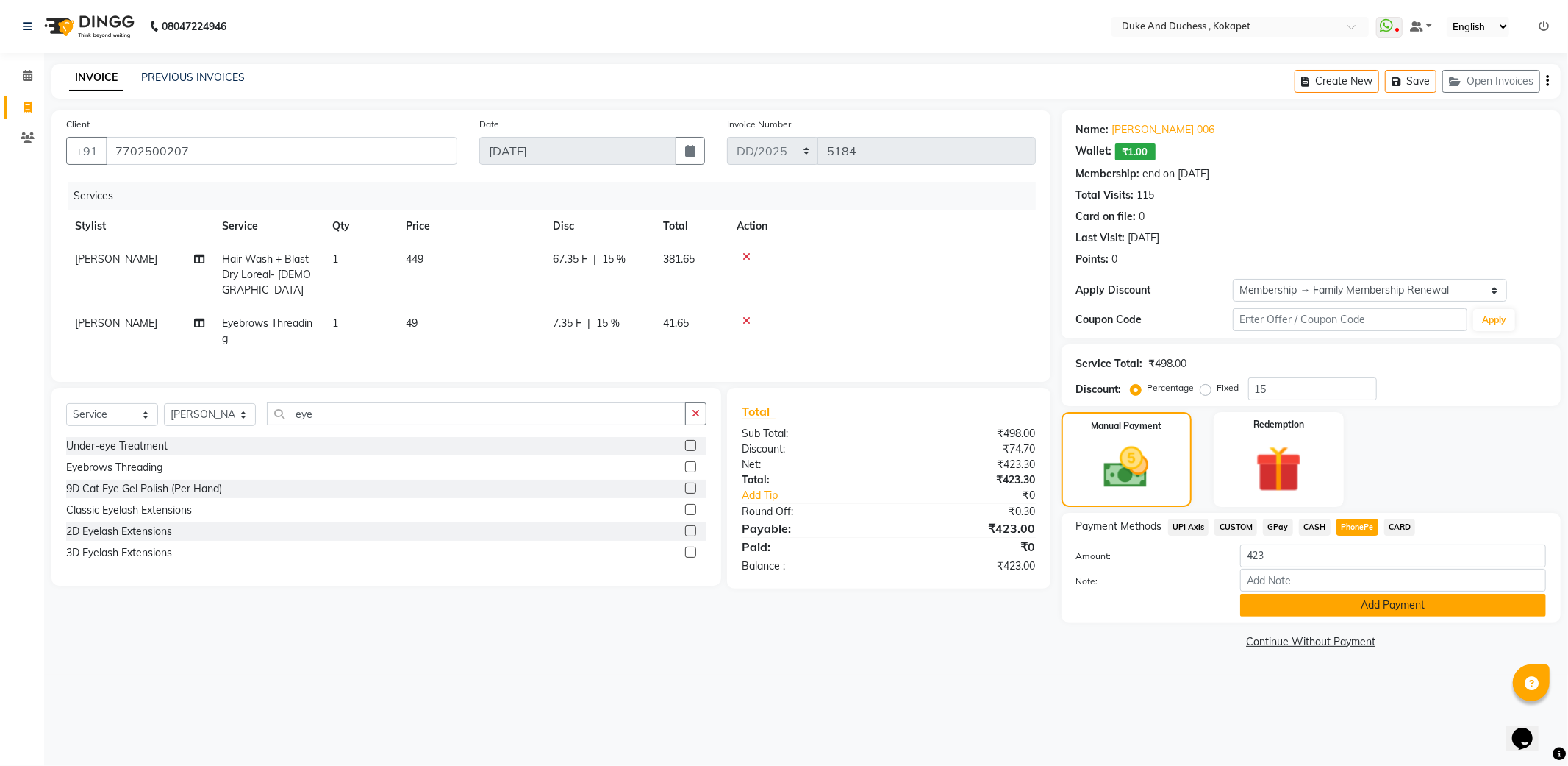
click at [1394, 605] on button "Add Payment" at bounding box center [1393, 604] width 306 height 22
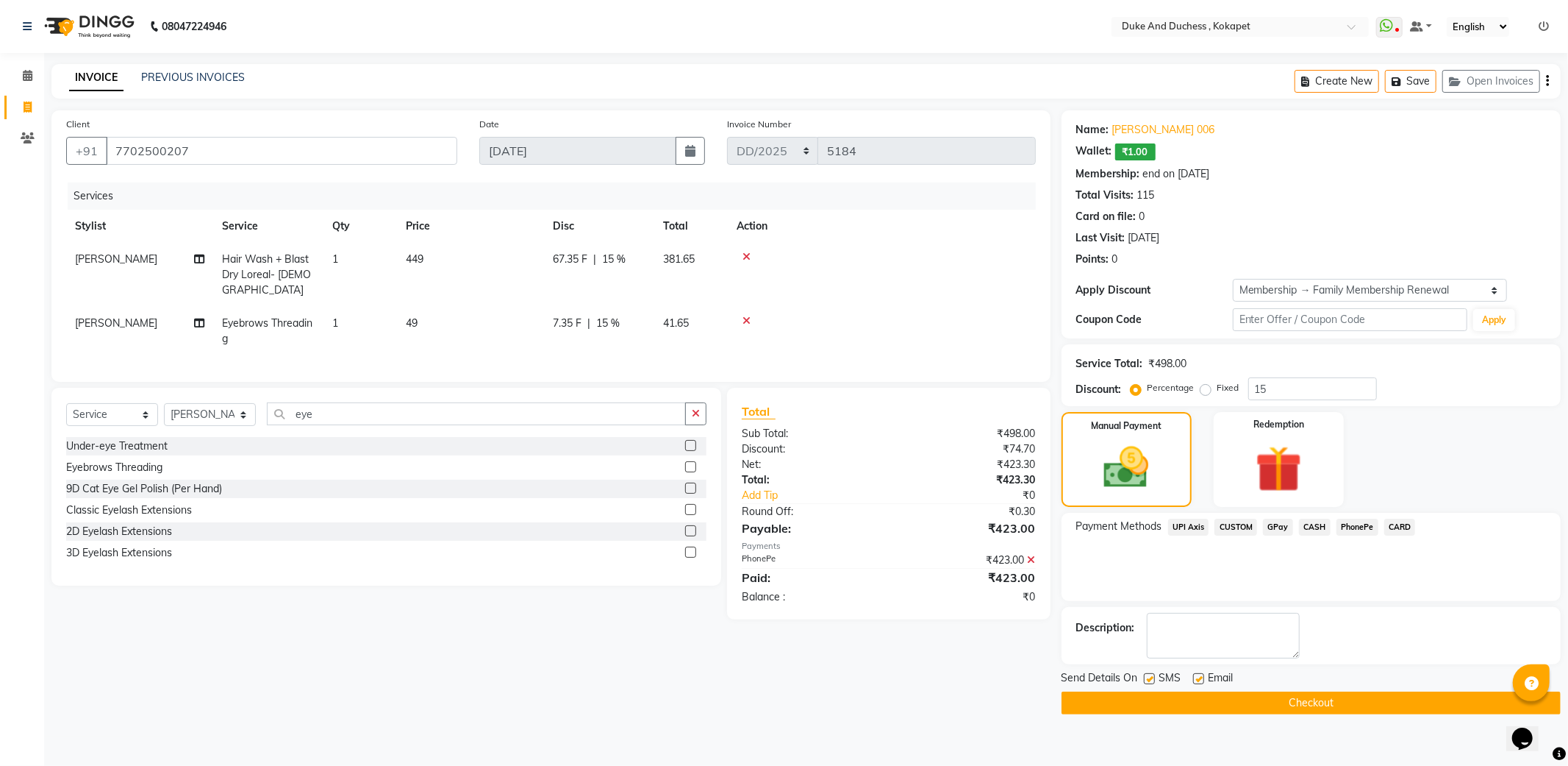
click at [1367, 700] on button "Checkout" at bounding box center [1311, 703] width 500 height 22
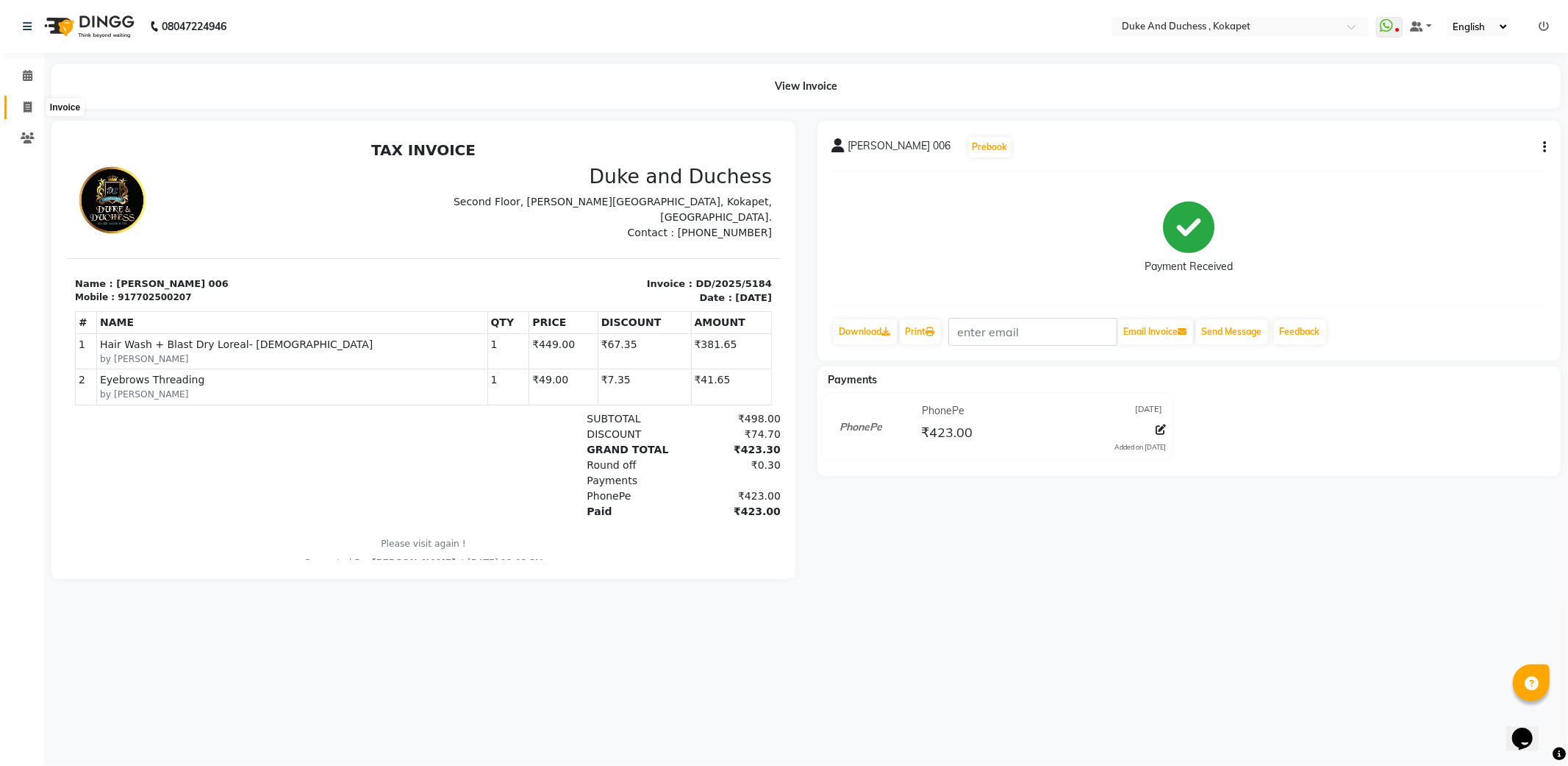
click at [17, 99] on span at bounding box center [28, 108] width 26 height 17
select select "service"
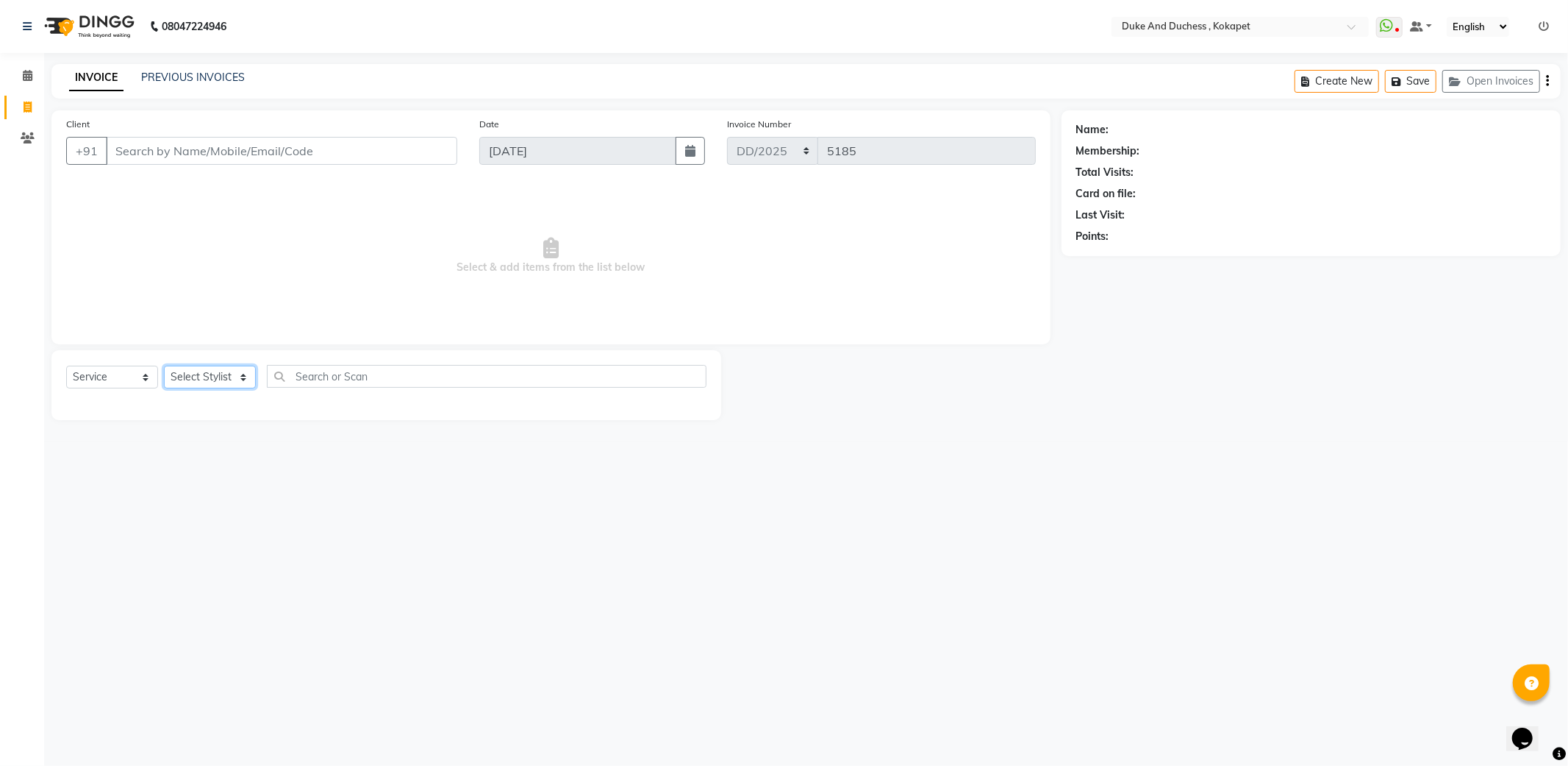
click at [211, 378] on select "Select Stylist Admin [PERSON_NAME] [PERSON_NAME] [PERSON_NAME] [PERSON_NAME] [P…" at bounding box center [210, 377] width 92 height 22
select select "58564"
click at [164, 367] on select "Select Stylist Admin [PERSON_NAME] [PERSON_NAME] [PERSON_NAME] [PERSON_NAME] [P…" at bounding box center [210, 377] width 92 height 22
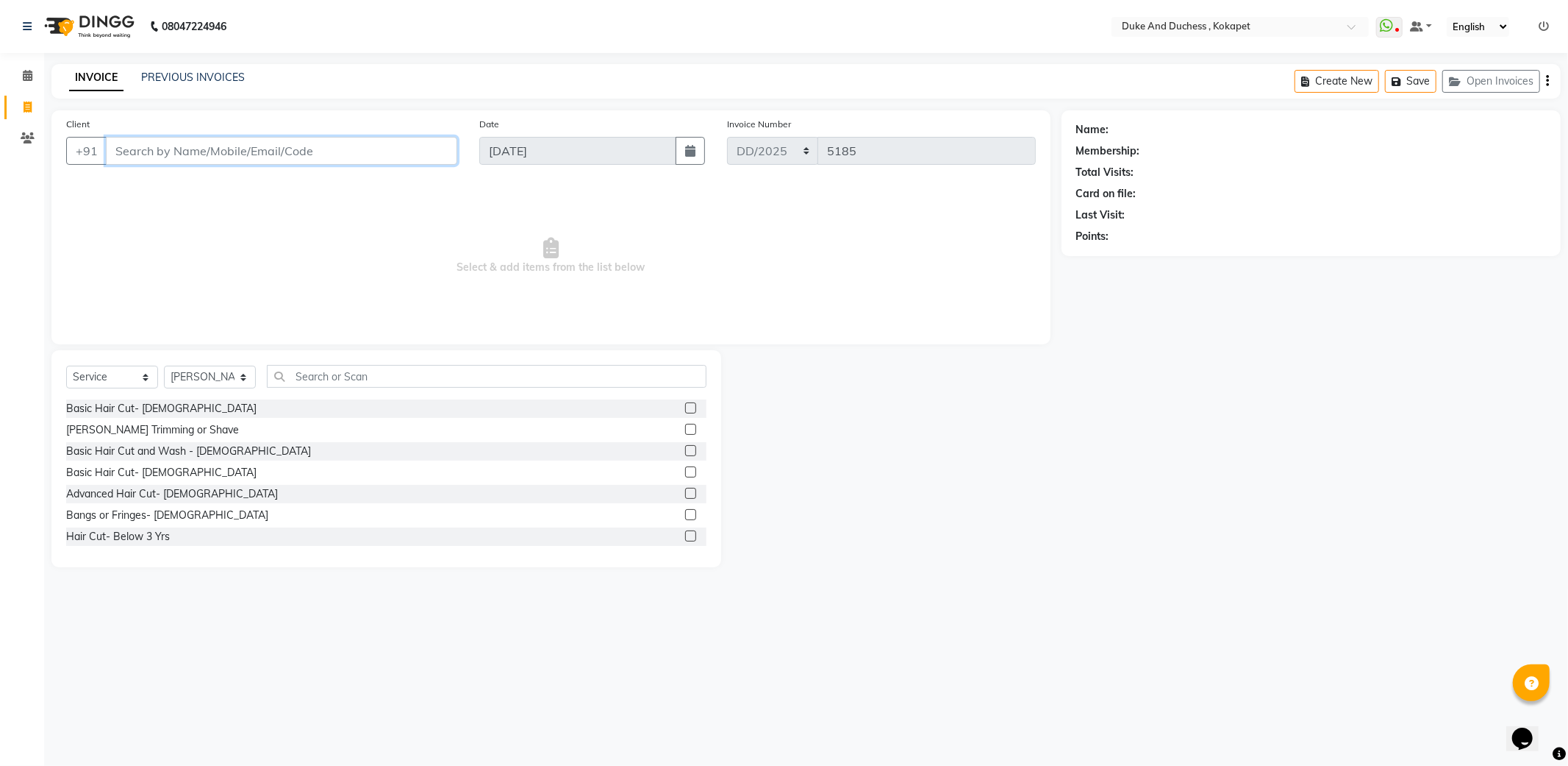
click at [394, 142] on input "Client" at bounding box center [281, 150] width 352 height 28
click at [136, 151] on input "886689930" at bounding box center [244, 150] width 277 height 28
click at [206, 155] on input "8826689930" at bounding box center [244, 150] width 277 height 28
type input "8826689930"
click at [392, 153] on span "Add Client" at bounding box center [419, 150] width 58 height 15
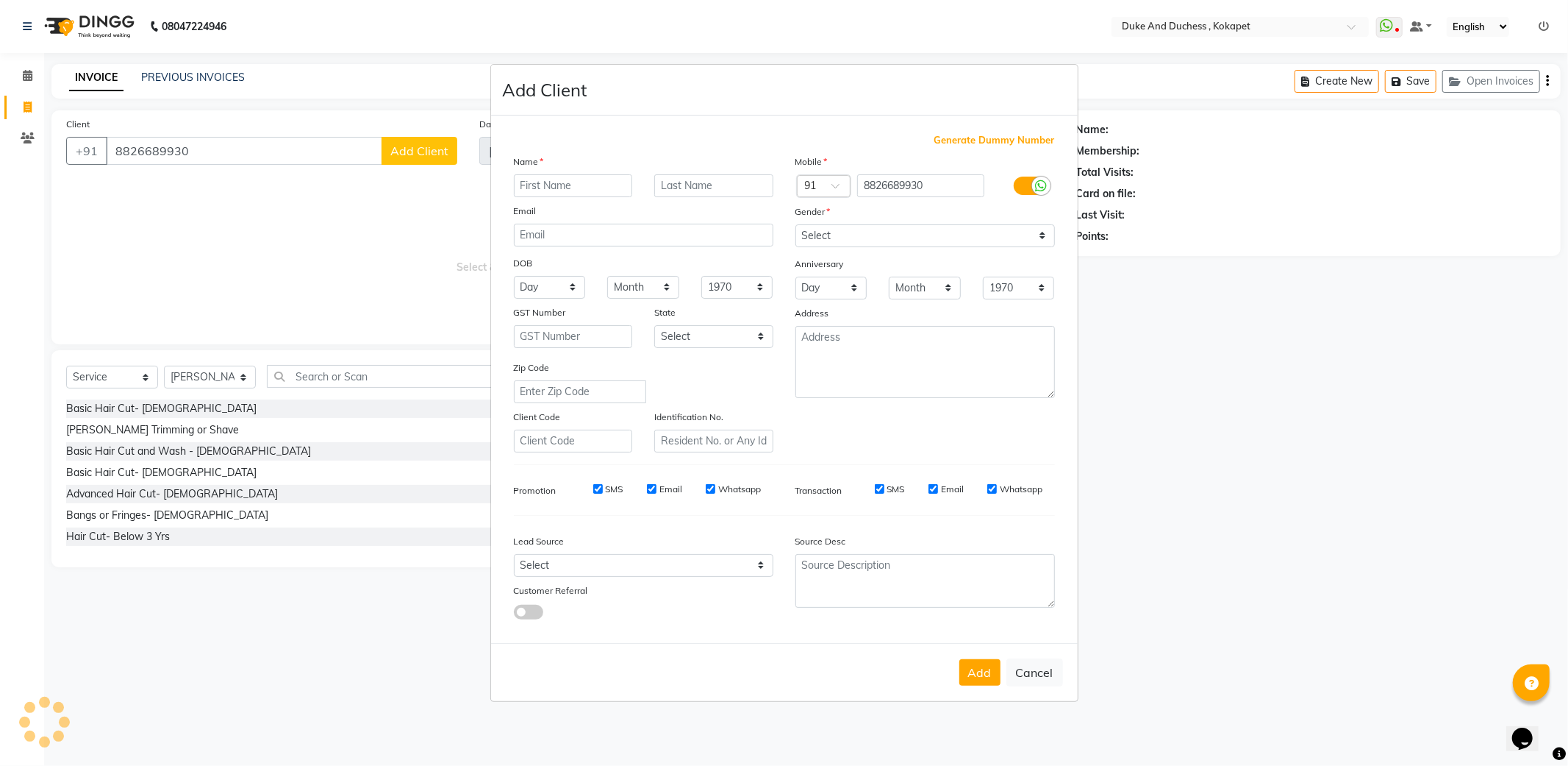
click at [416, 150] on ngb-modal-window "Add Client Generate Dummy Number Name Email DOB Day 01 02 03 04 05 06 07 08 09 …" at bounding box center [784, 383] width 1568 height 766
click at [546, 178] on input "text" at bounding box center [574, 186] width 119 height 22
type input "[PERSON_NAME]"
click at [847, 239] on select "Select [DEMOGRAPHIC_DATA] [DEMOGRAPHIC_DATA] Other Prefer Not To Say" at bounding box center [925, 235] width 259 height 22
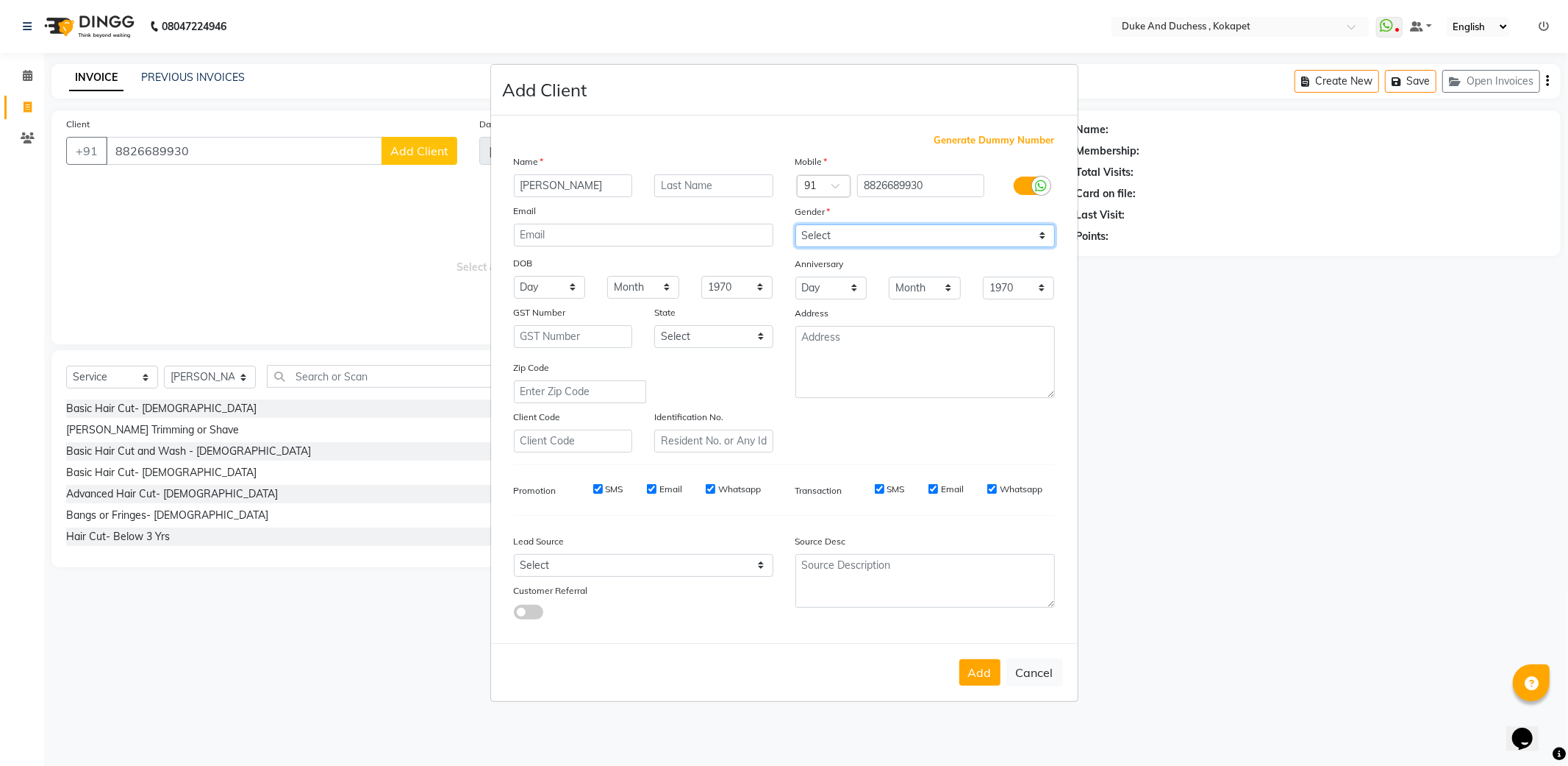
select select "[DEMOGRAPHIC_DATA]"
click at [795, 224] on select "Select [DEMOGRAPHIC_DATA] [DEMOGRAPHIC_DATA] Other Prefer Not To Say" at bounding box center [925, 235] width 259 height 22
click at [987, 678] on button "Add" at bounding box center [980, 672] width 41 height 27
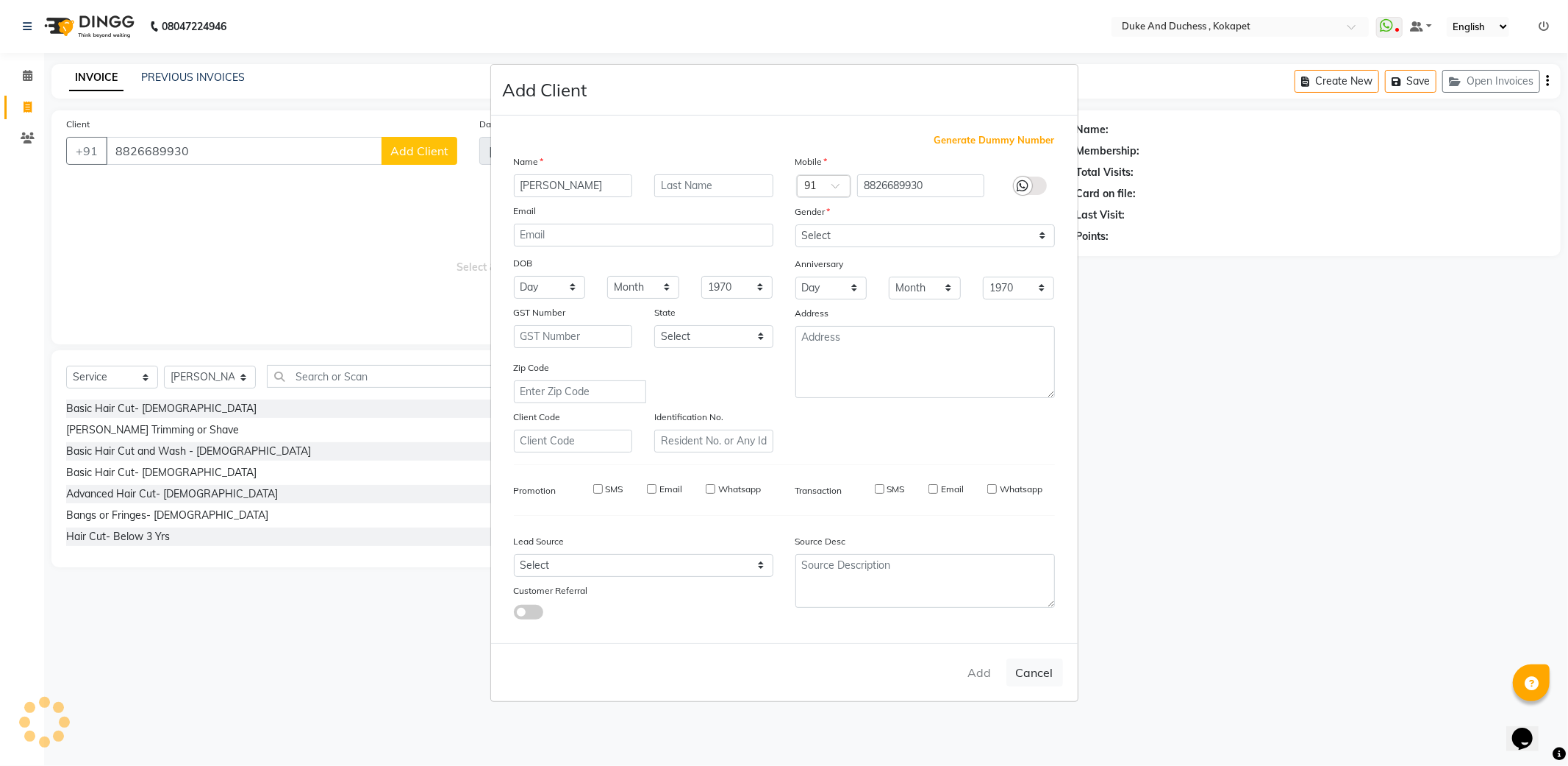
select select
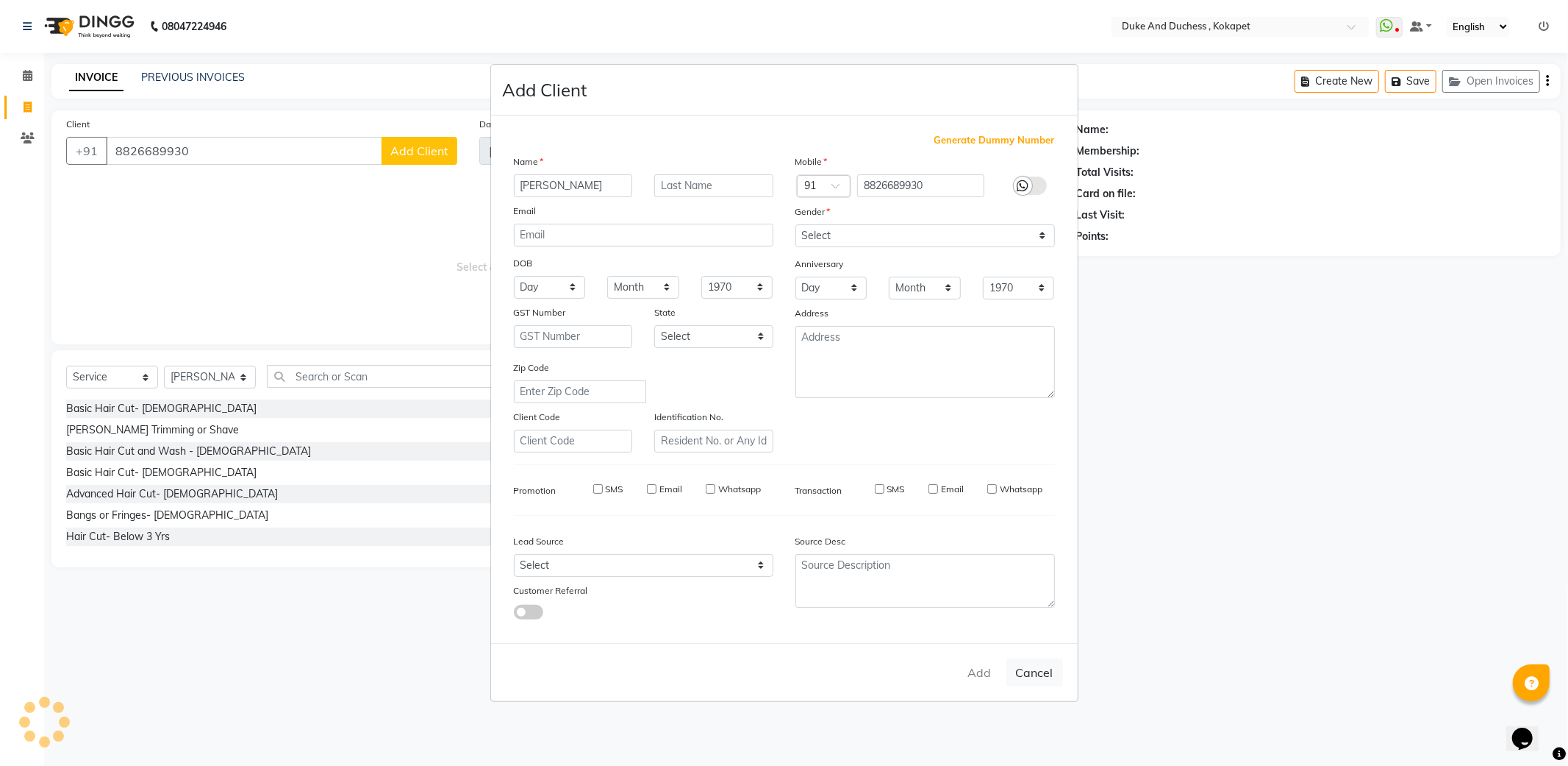
select select
checkbox input "false"
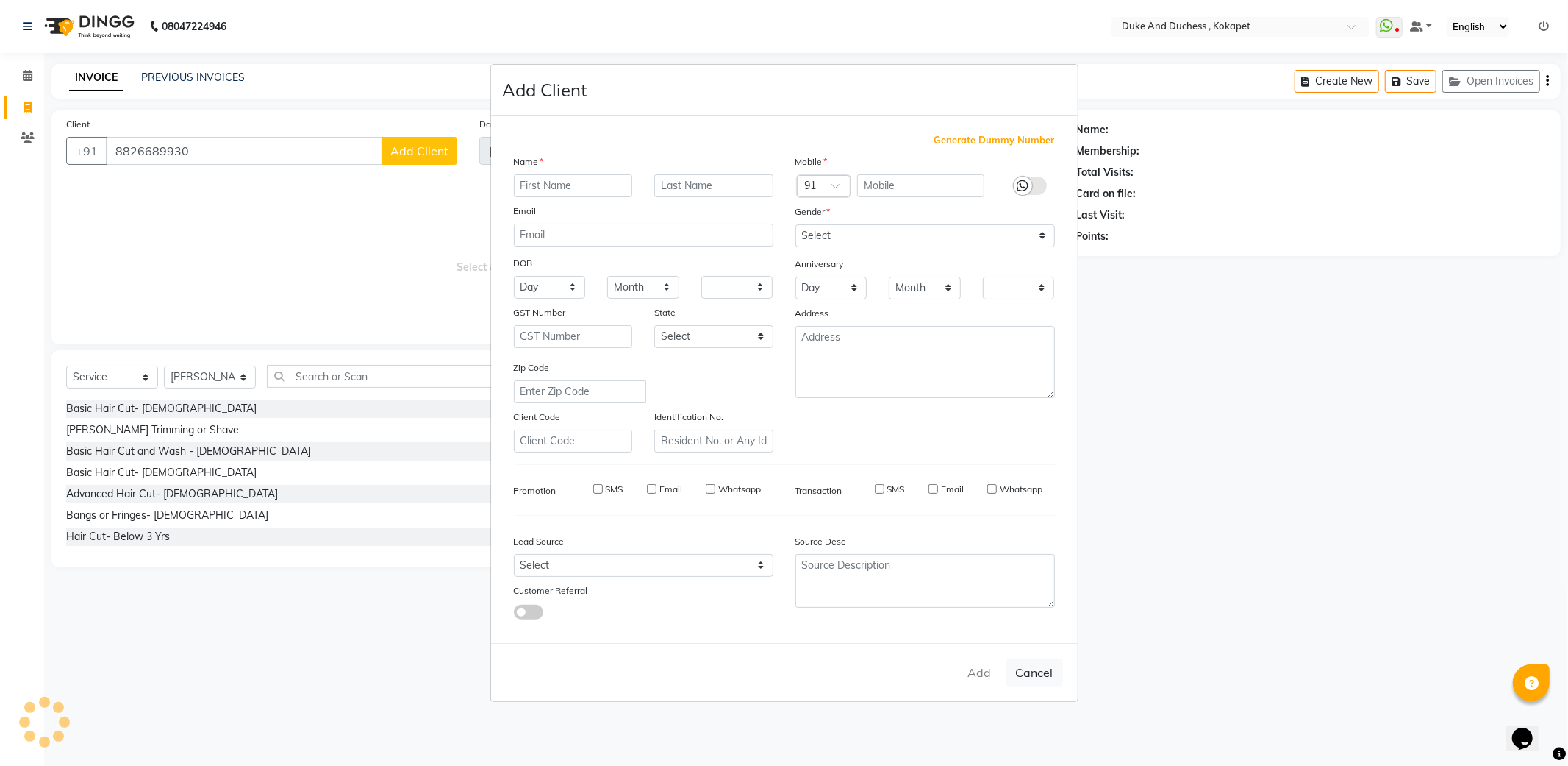
checkbox input "false"
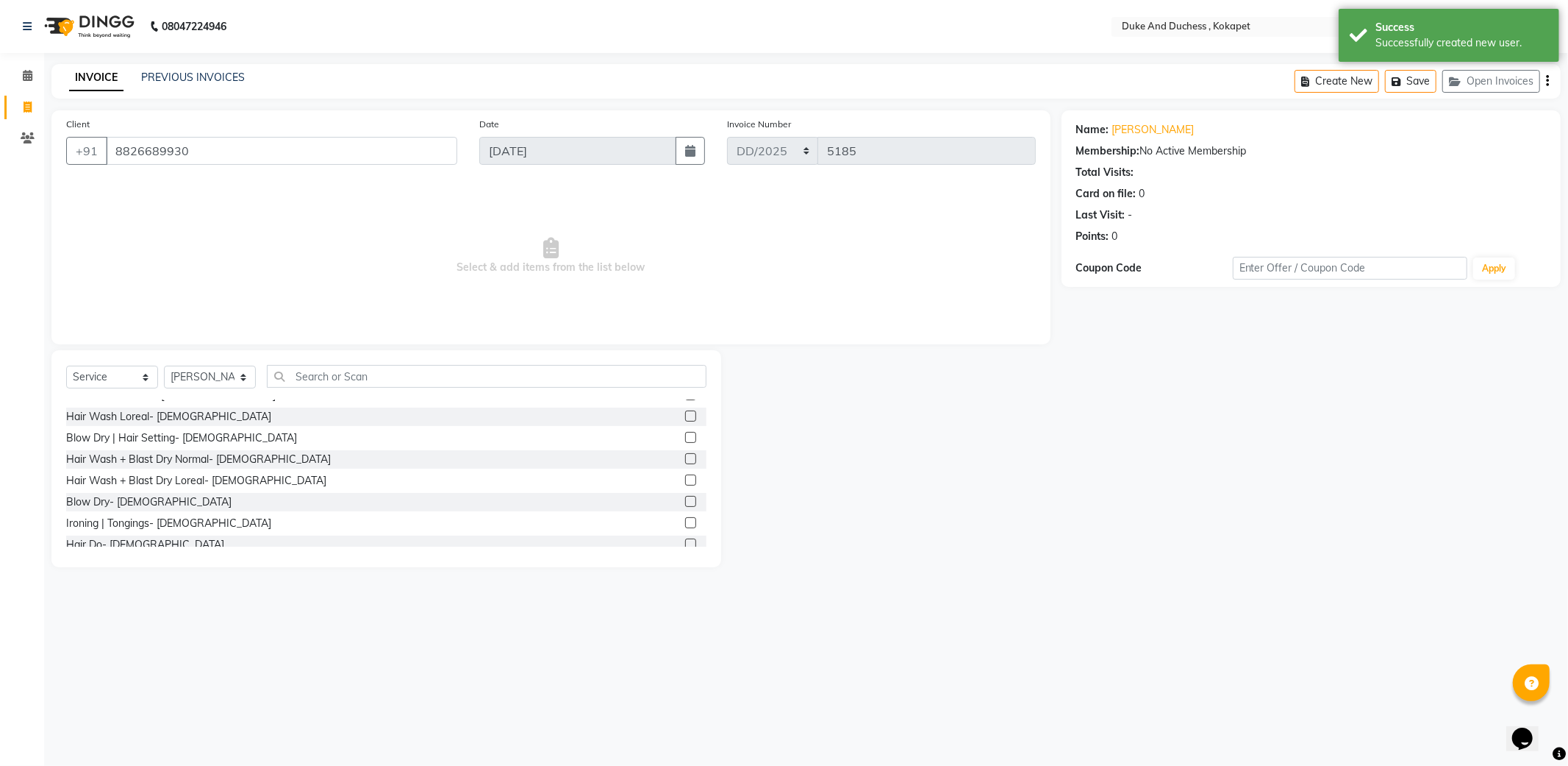
scroll to position [163, 0]
click at [202, 475] on div "Hair Wash + Blast Dry Loreal- [DEMOGRAPHIC_DATA]" at bounding box center [196, 480] width 260 height 16
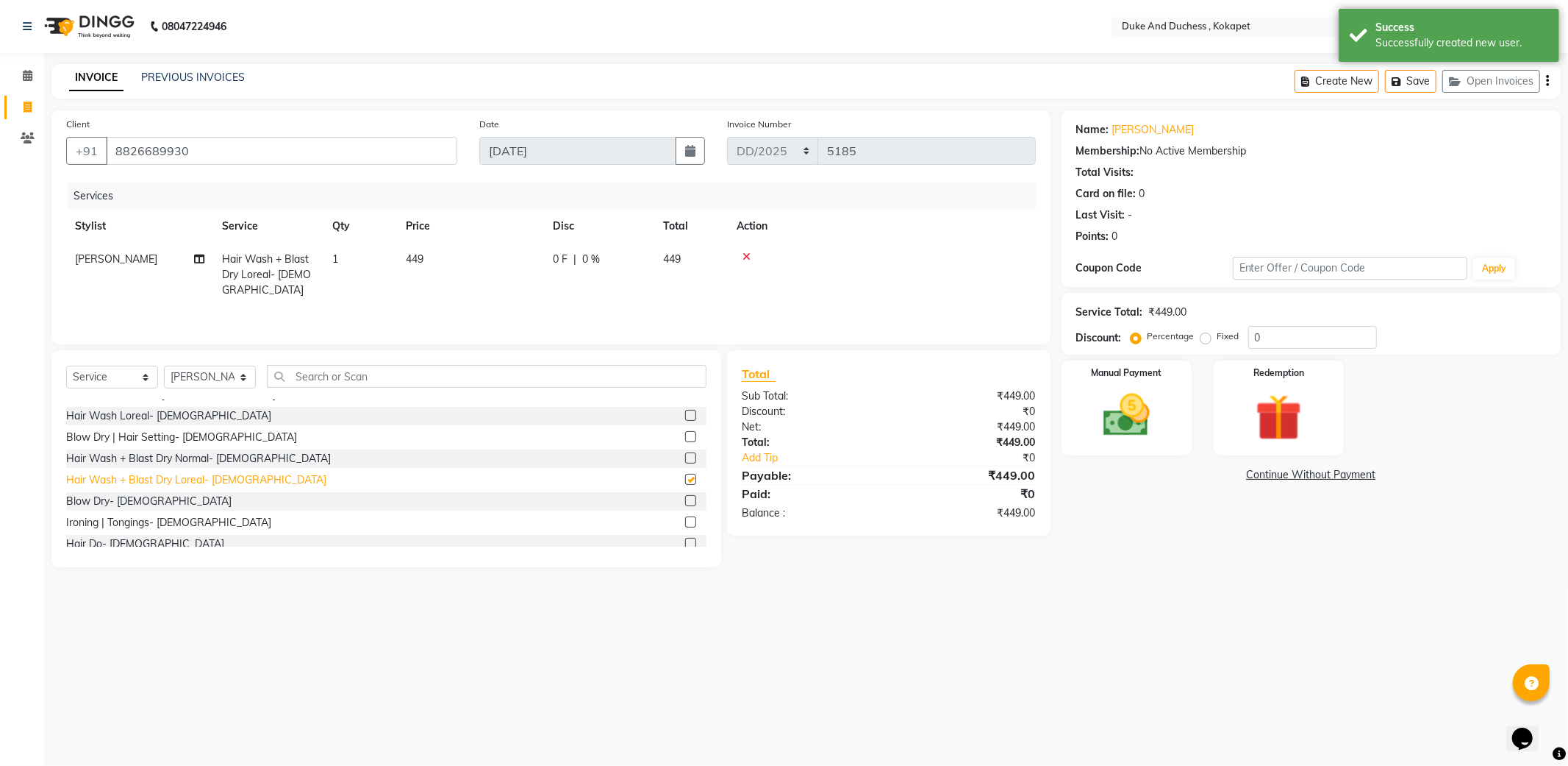
checkbox input "false"
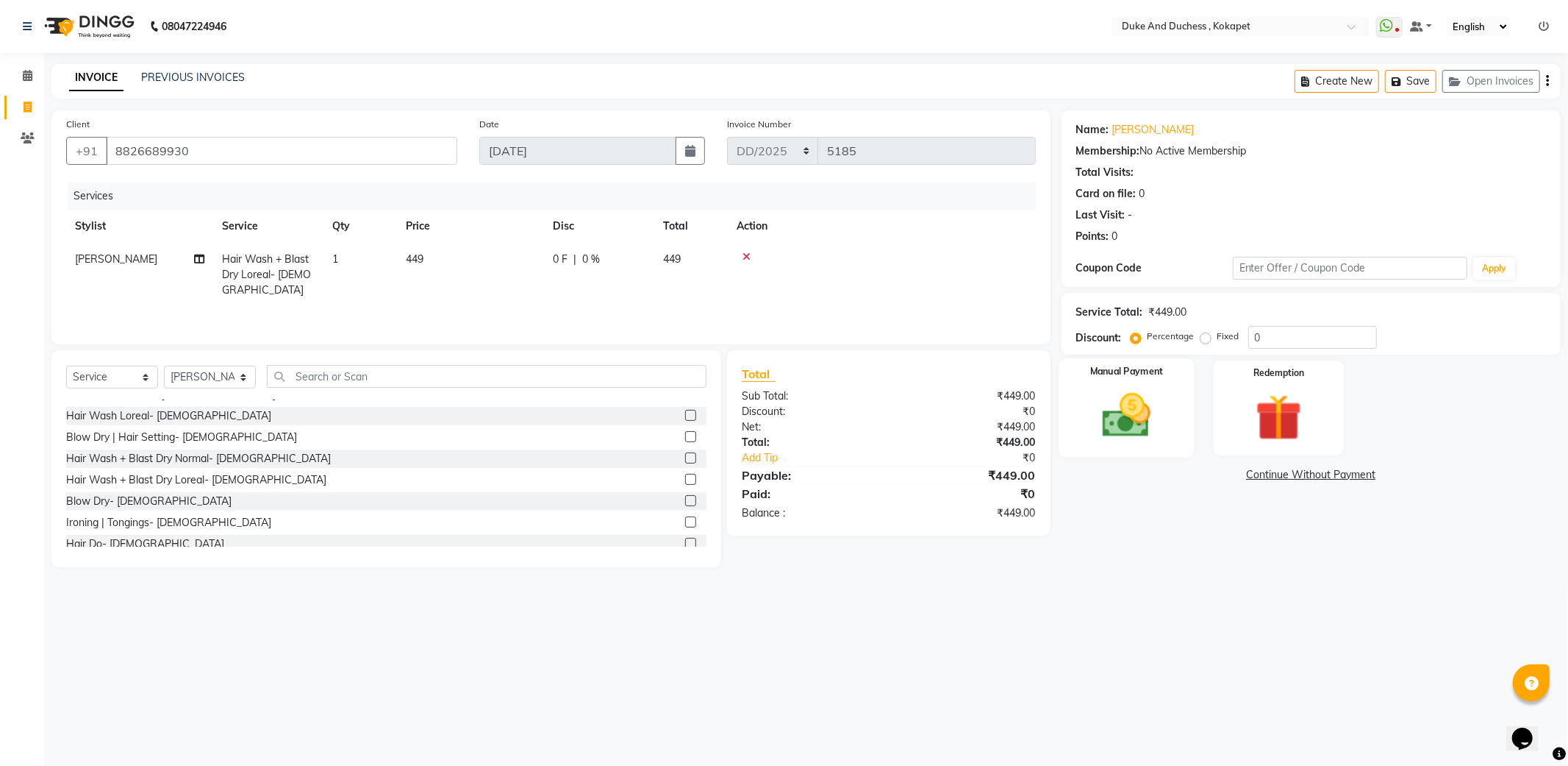
click at [1139, 426] on img at bounding box center [1126, 415] width 79 height 56
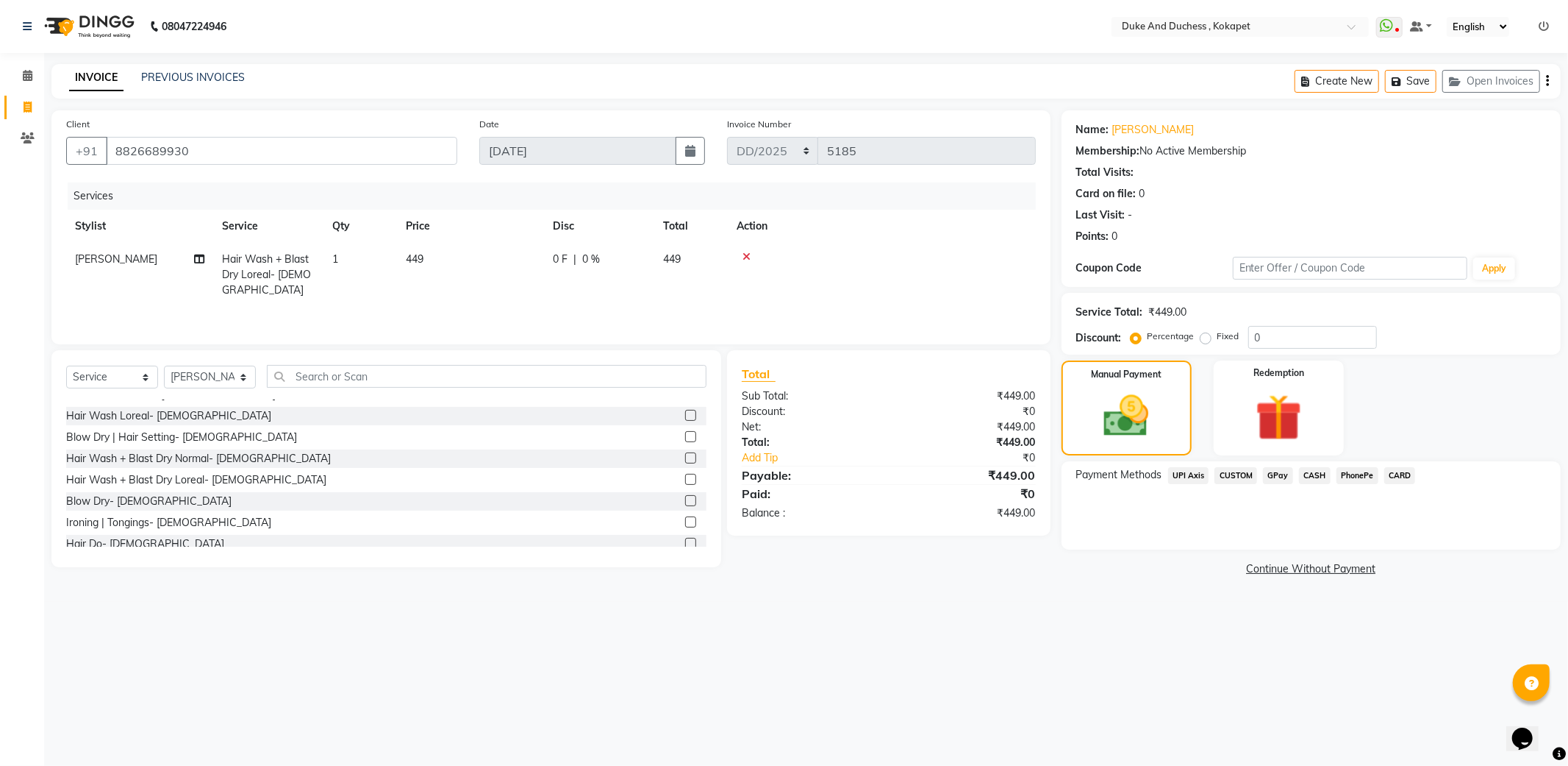
click at [1342, 480] on span "PhonePe" at bounding box center [1357, 476] width 41 height 17
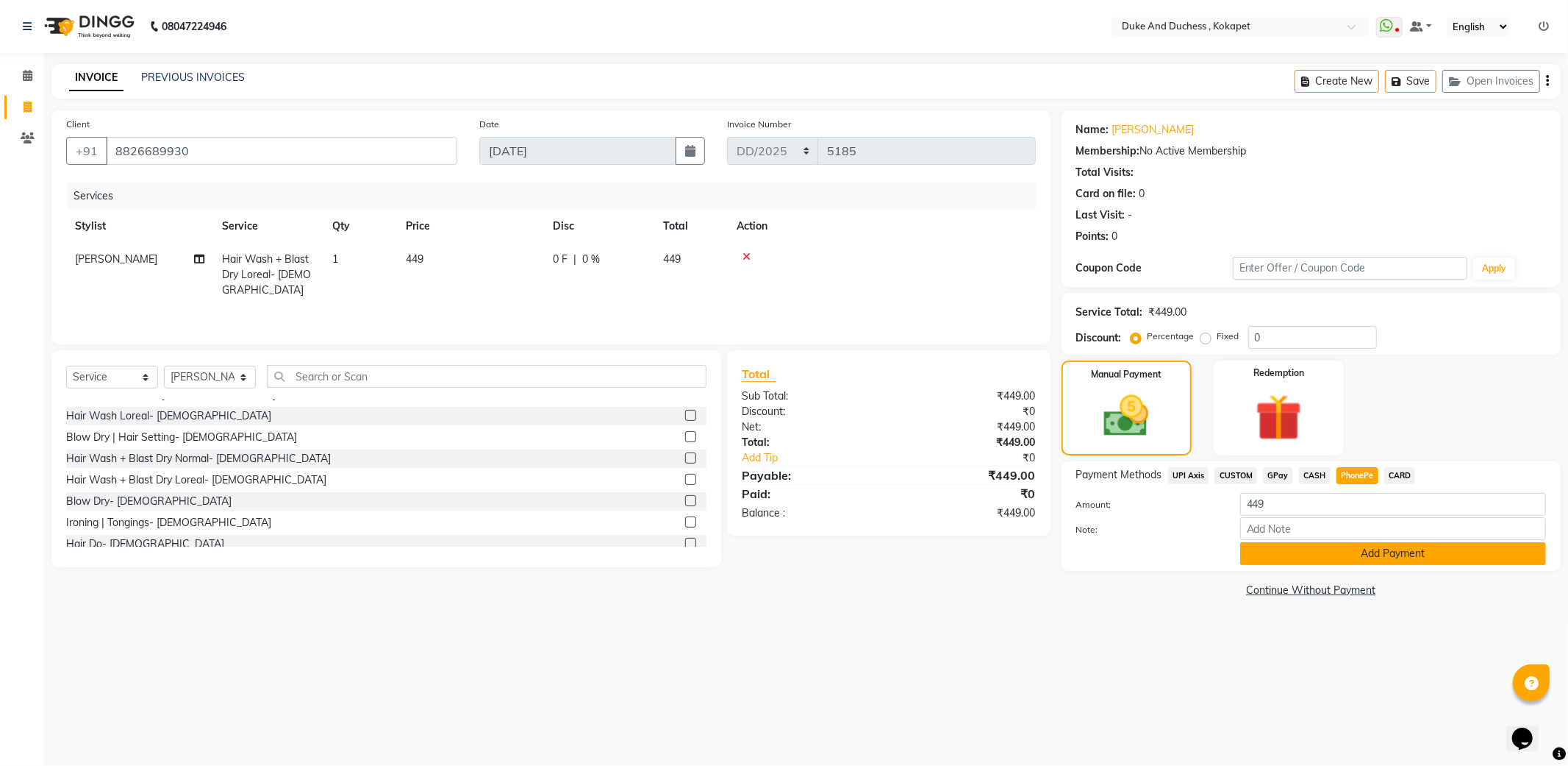
click at [1355, 549] on button "Add Payment" at bounding box center [1393, 553] width 306 height 22
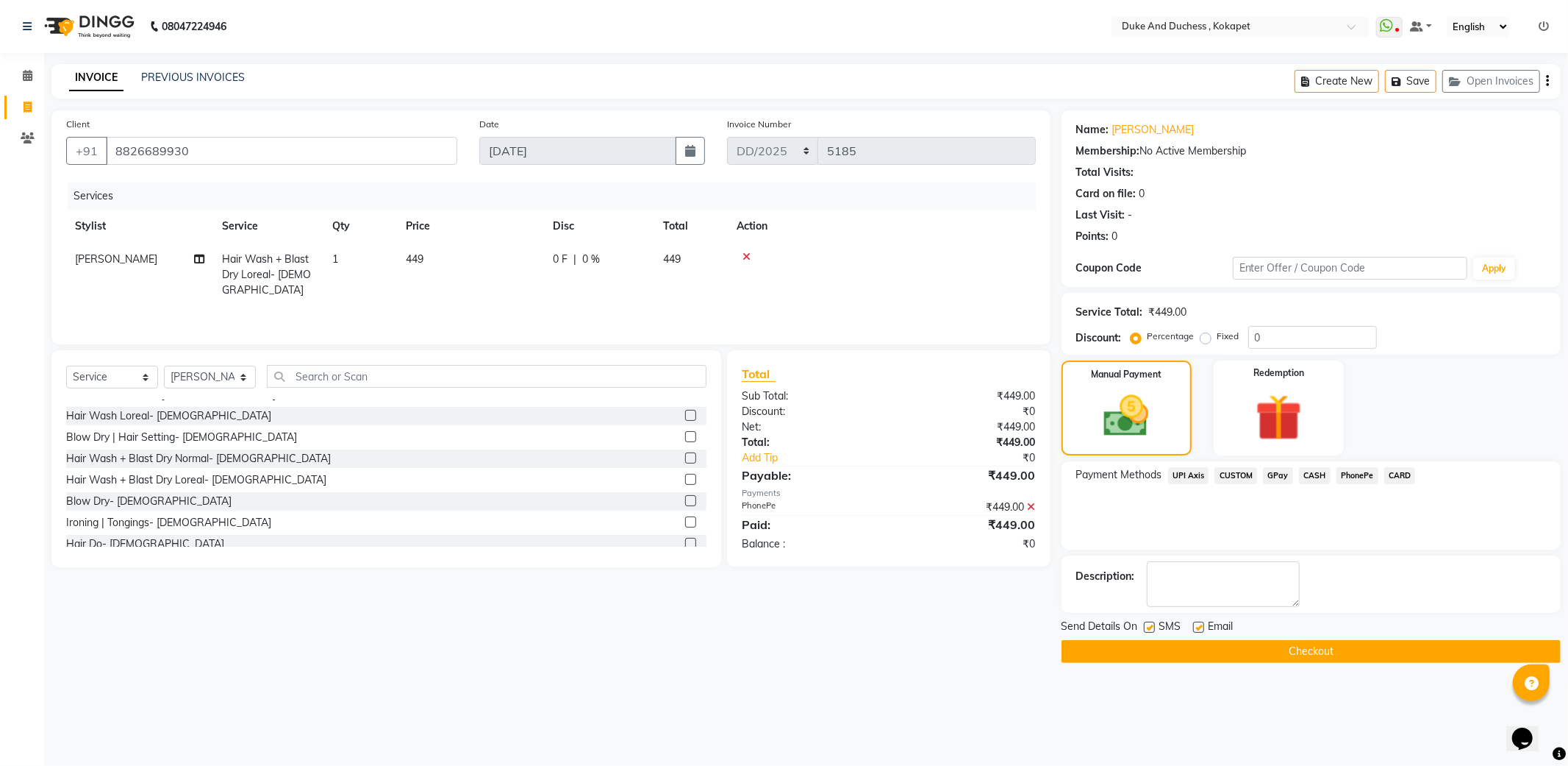
click at [1316, 645] on button "Checkout" at bounding box center [1311, 651] width 500 height 22
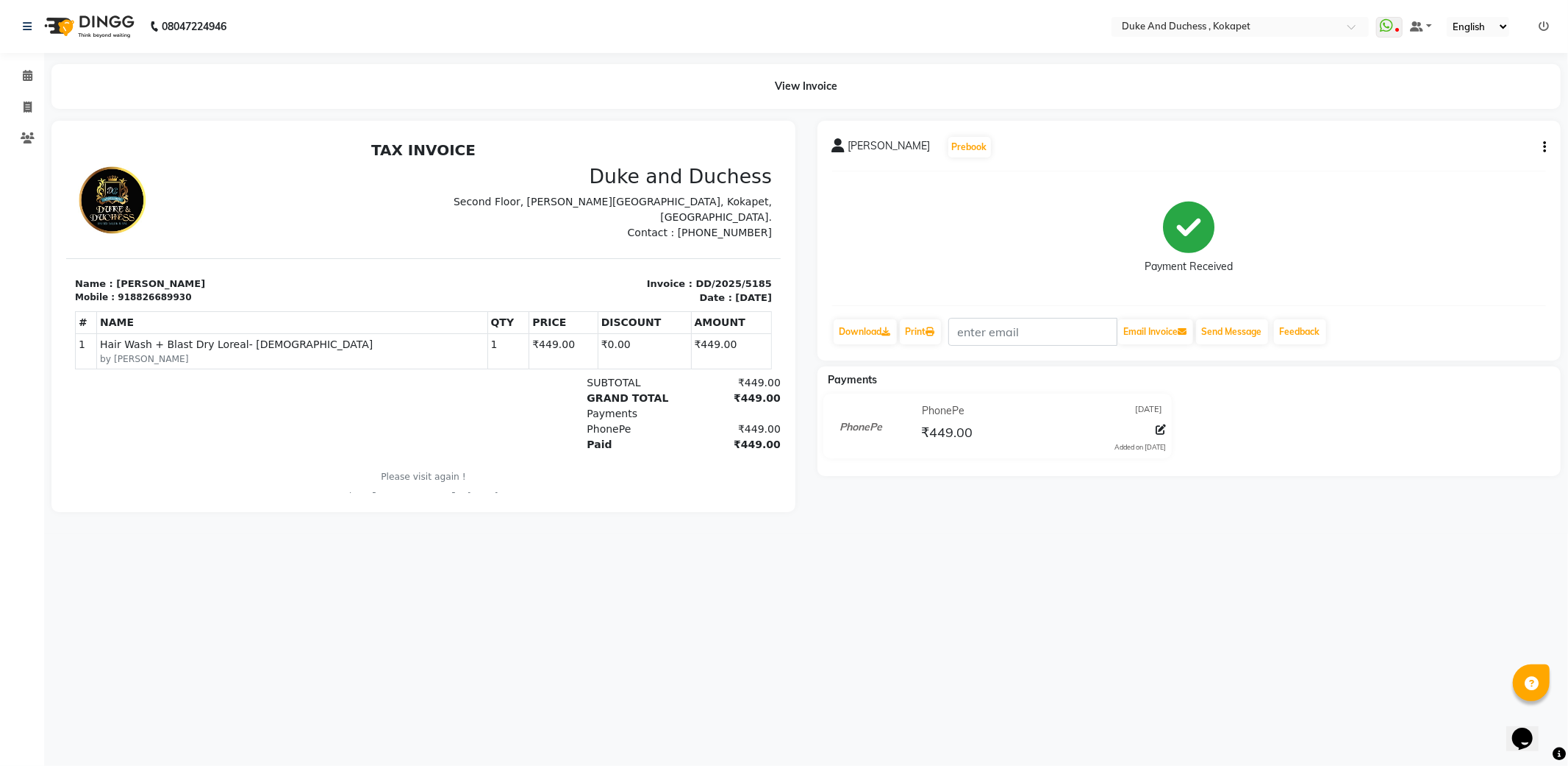
click at [372, 1] on nav "08047224946 Select Location × Duke And Duchess , Kokapet WhatsApp Status ✕ Stat…" at bounding box center [784, 26] width 1568 height 53
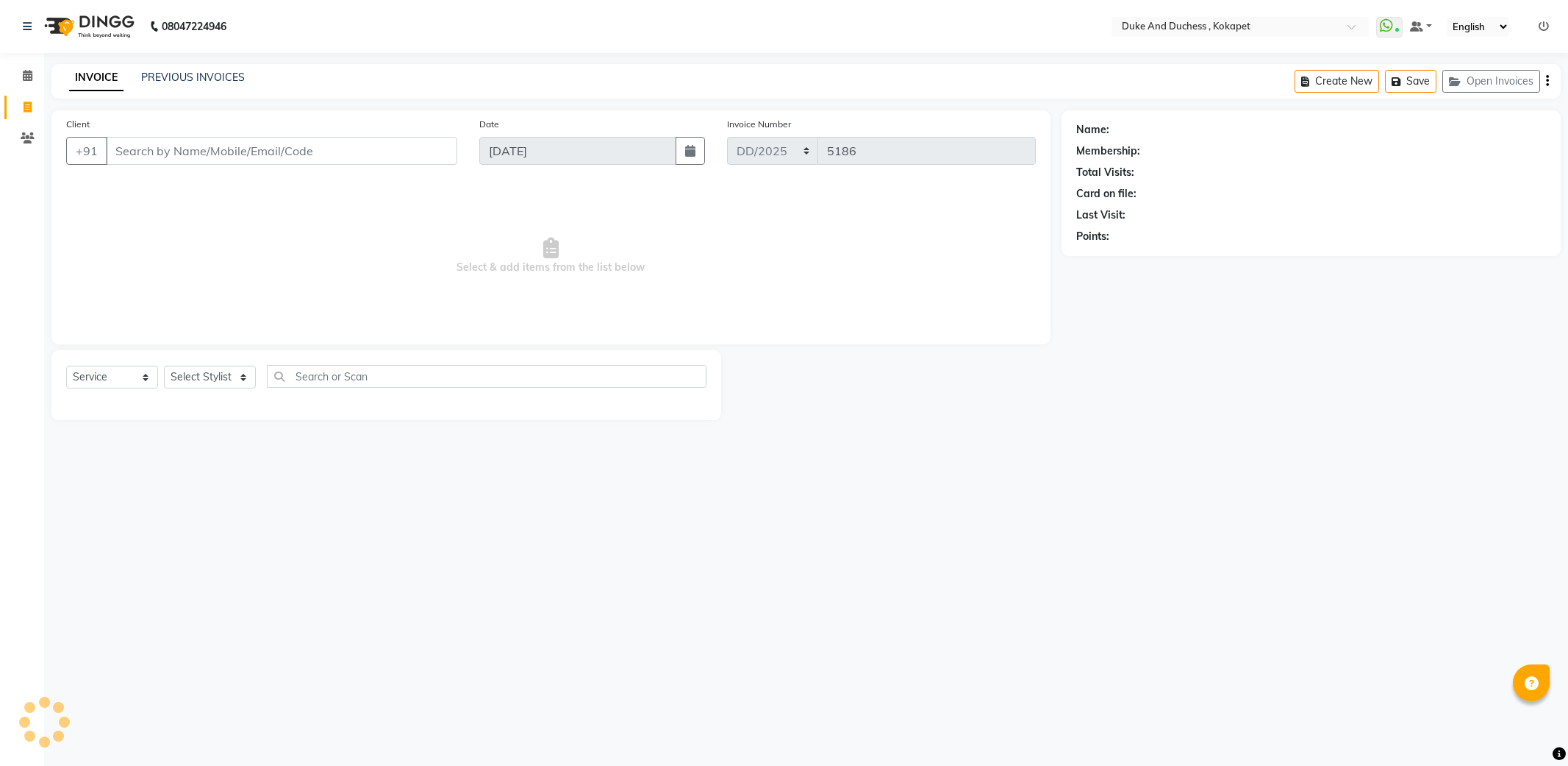
select select "service"
click at [170, 78] on link "PREVIOUS INVOICES" at bounding box center [193, 77] width 104 height 13
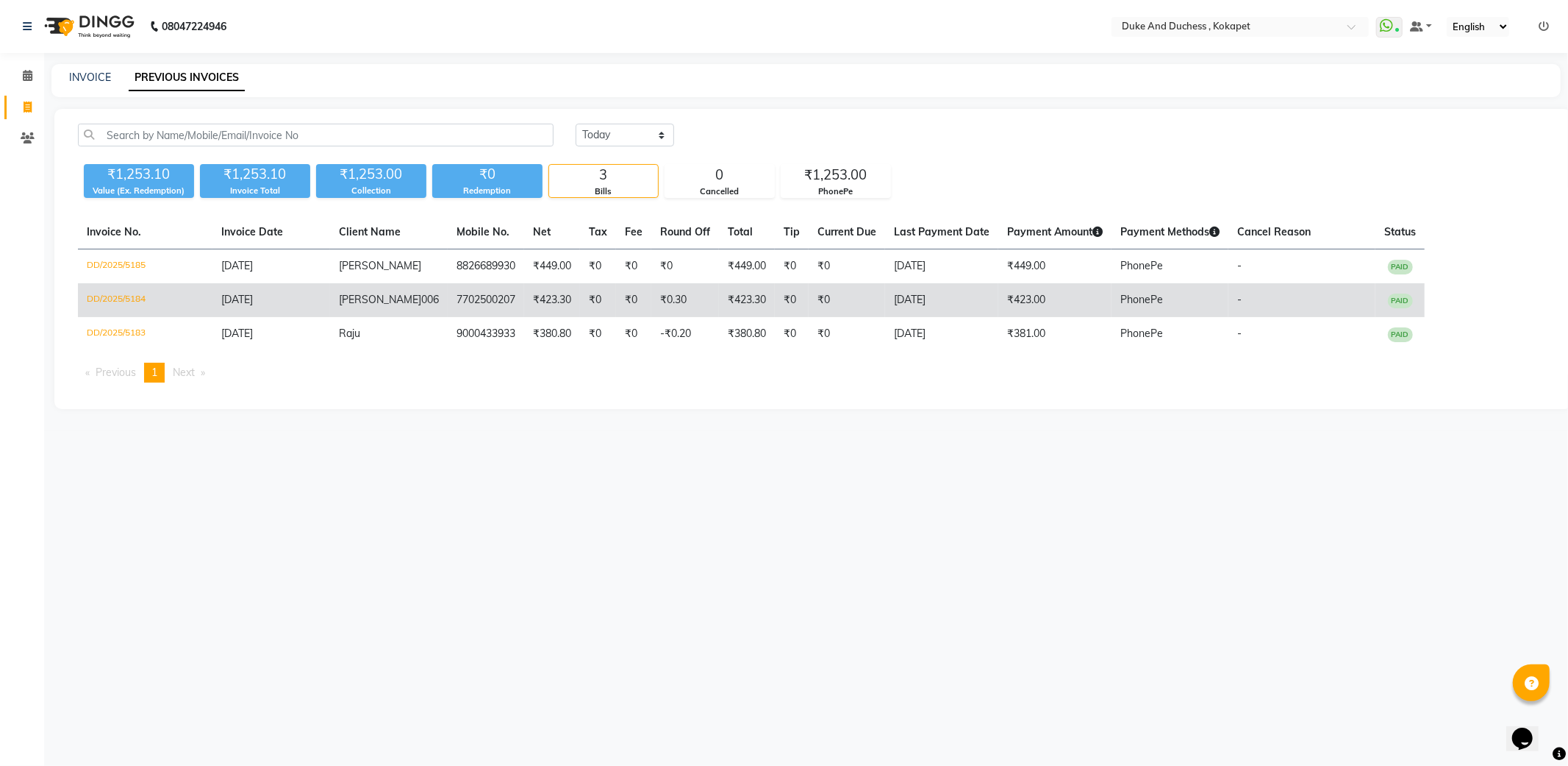
click at [448, 291] on td "7702500207" at bounding box center [486, 299] width 76 height 34
